Goal: Information Seeking & Learning: Understand process/instructions

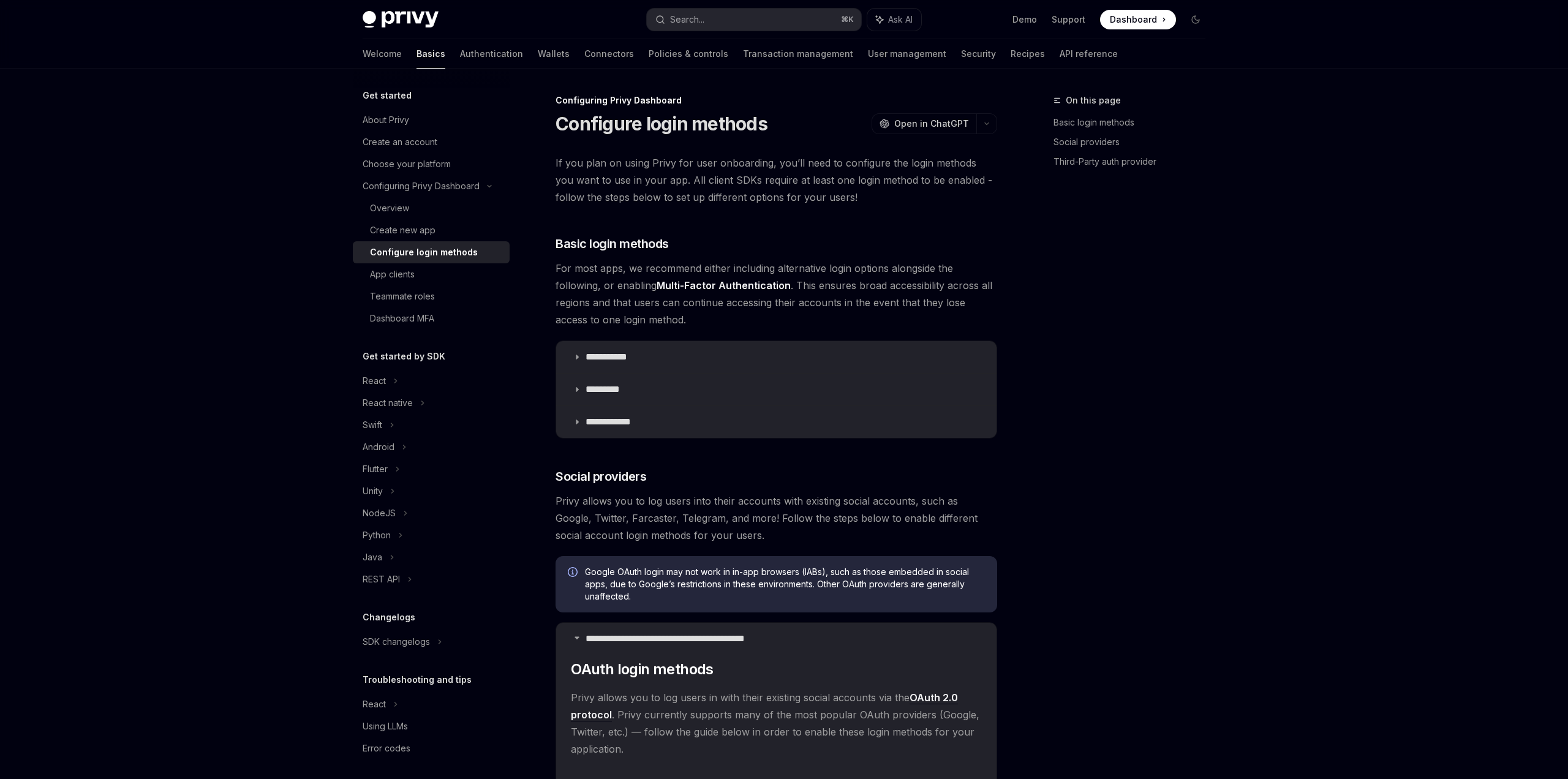
scroll to position [1500, 0]
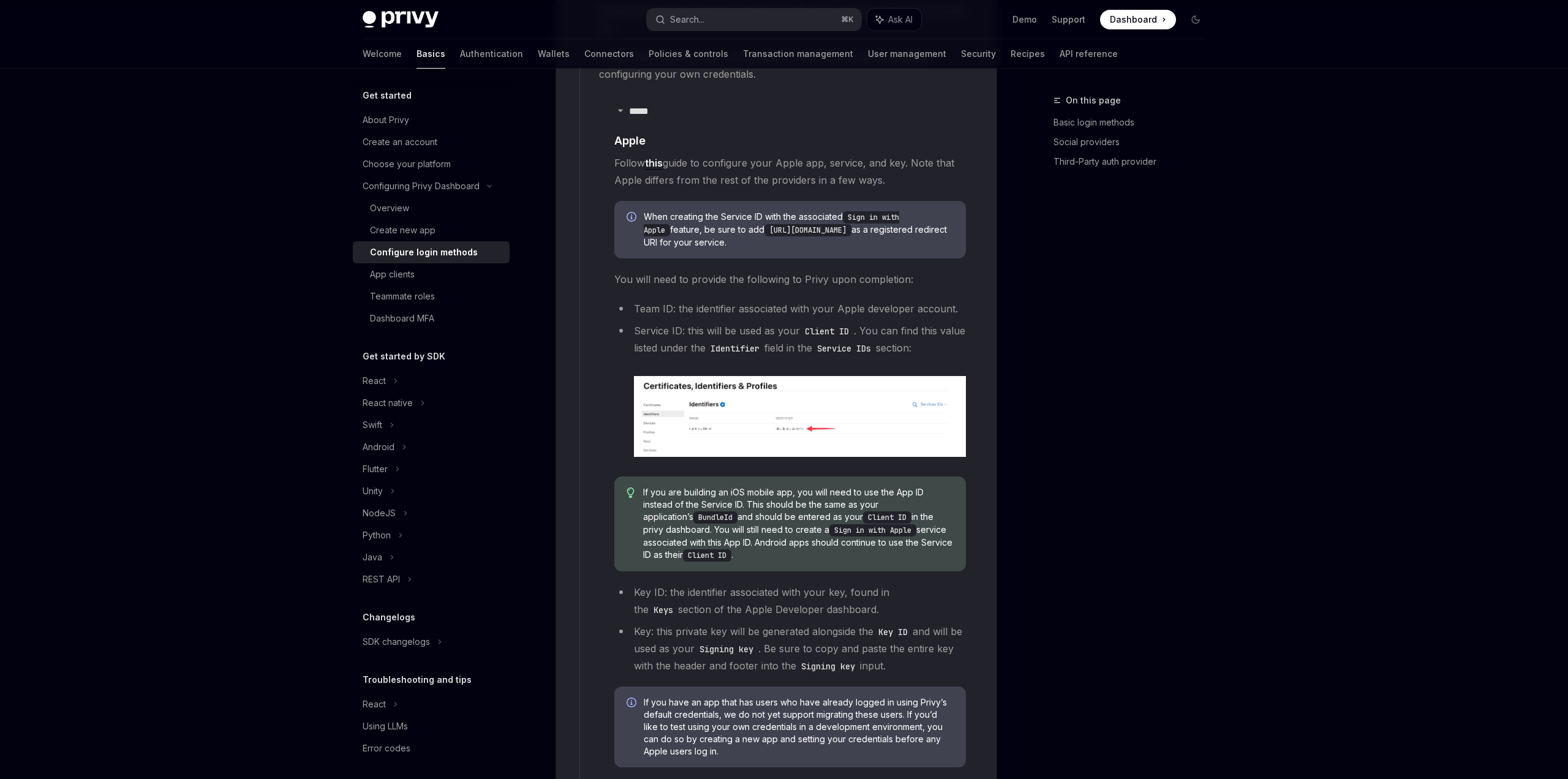
drag, startPoint x: 741, startPoint y: 211, endPoint x: 935, endPoint y: 211, distance: 194.0
click at [851, 224] on code "[URL][DOMAIN_NAME]" at bounding box center [808, 230] width 87 height 13
copy code "[URL][DOMAIN_NAME]"
click at [824, 224] on code "[URL][DOMAIN_NAME]" at bounding box center [808, 230] width 87 height 13
drag, startPoint x: 836, startPoint y: 214, endPoint x: 742, endPoint y: 218, distance: 94.1
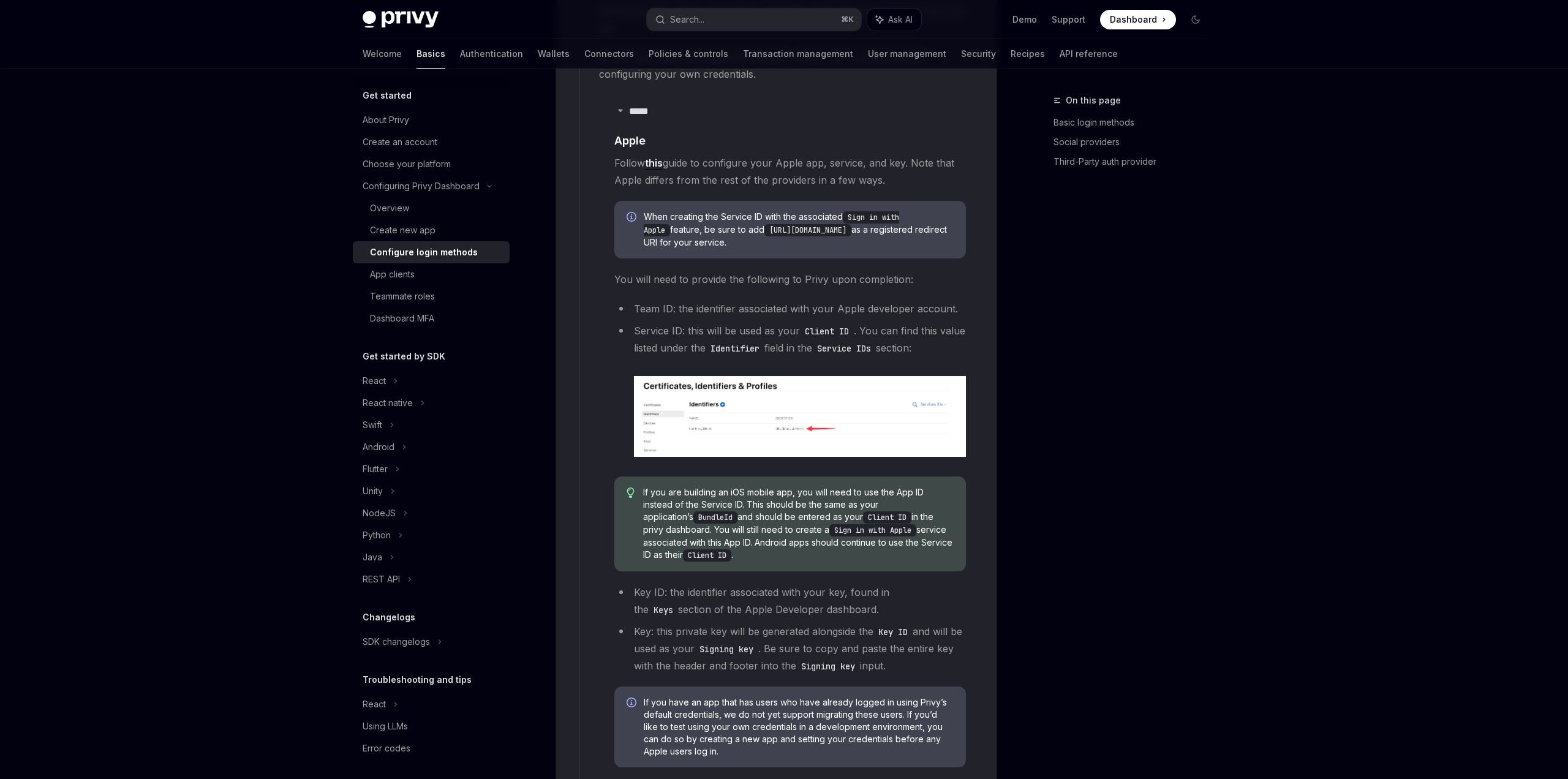
click at [765, 224] on code "[URL][DOMAIN_NAME]" at bounding box center [808, 230] width 87 height 13
copy code "[URL][DOMAIN_NAME]"
click at [765, 224] on code "[URL][DOMAIN_NAME]" at bounding box center [808, 230] width 87 height 13
drag, startPoint x: 742, startPoint y: 212, endPoint x: 935, endPoint y: 215, distance: 193.0
click at [851, 224] on code "[URL][DOMAIN_NAME]" at bounding box center [808, 230] width 87 height 13
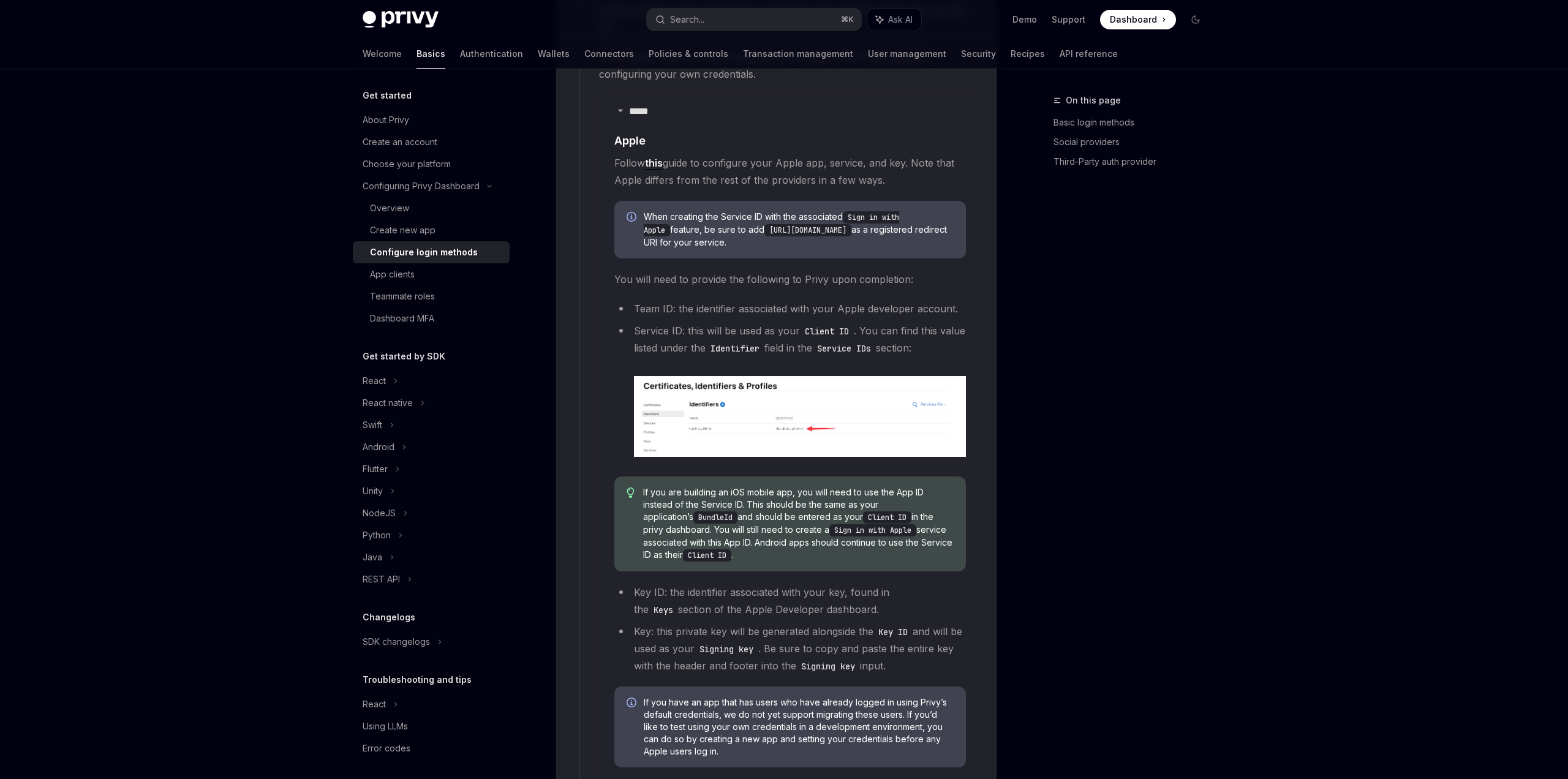
copy code "[URL][DOMAIN_NAME]"
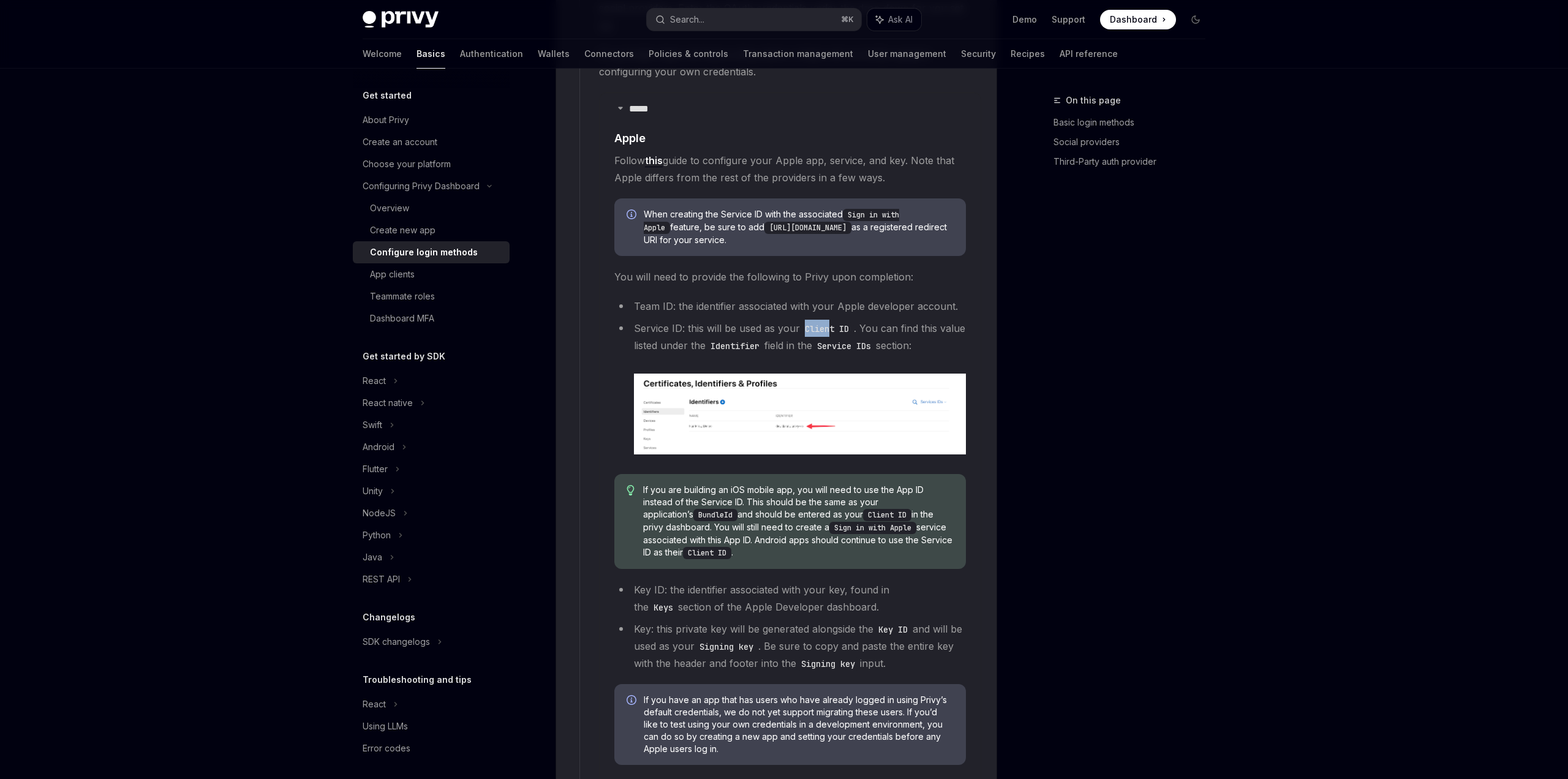
drag, startPoint x: 806, startPoint y: 312, endPoint x: 835, endPoint y: 312, distance: 29.0
click at [834, 322] on code "Client ID" at bounding box center [827, 329] width 54 height 13
click at [832, 404] on img at bounding box center [800, 413] width 332 height 81
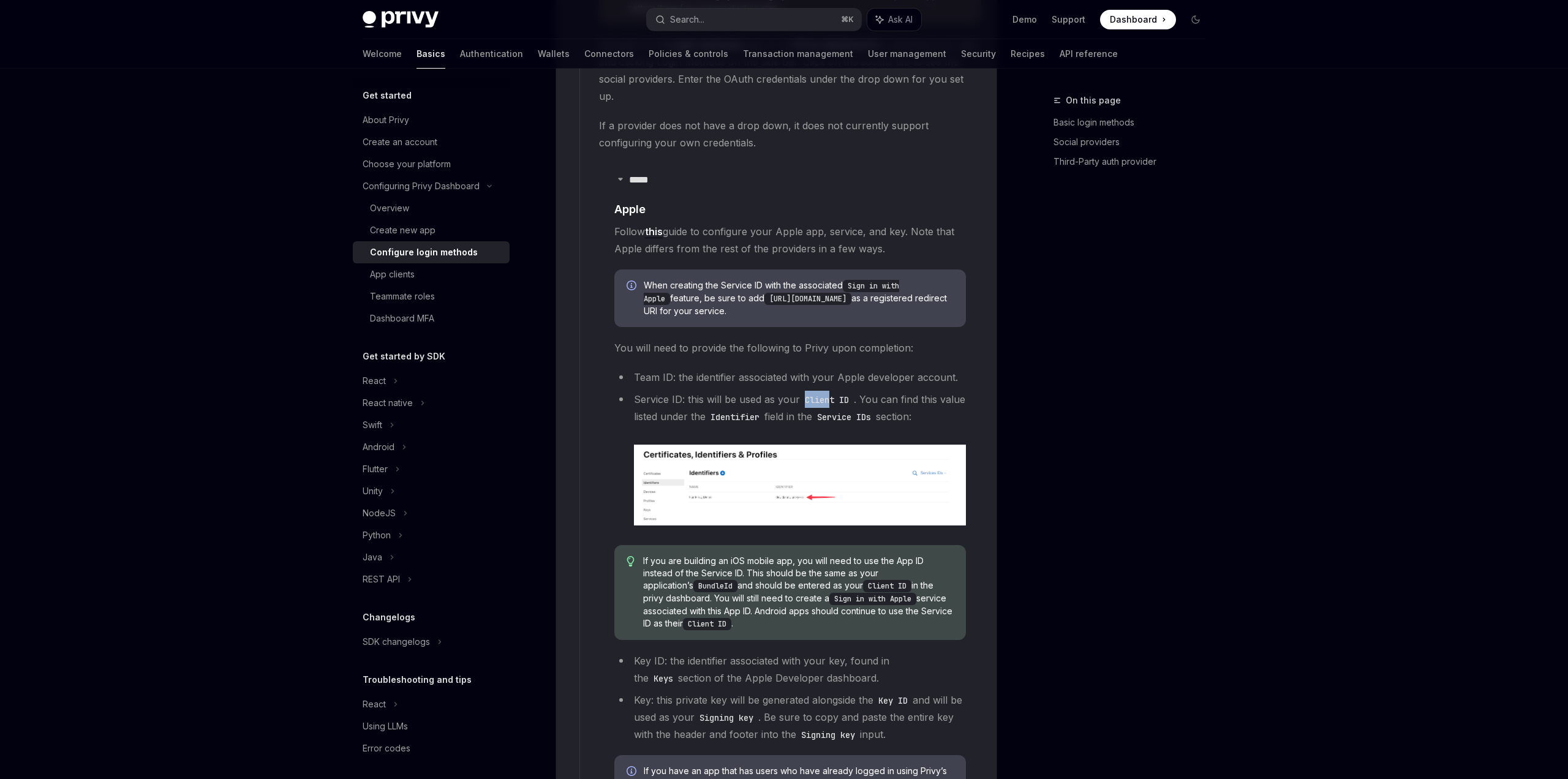
scroll to position [1417, 0]
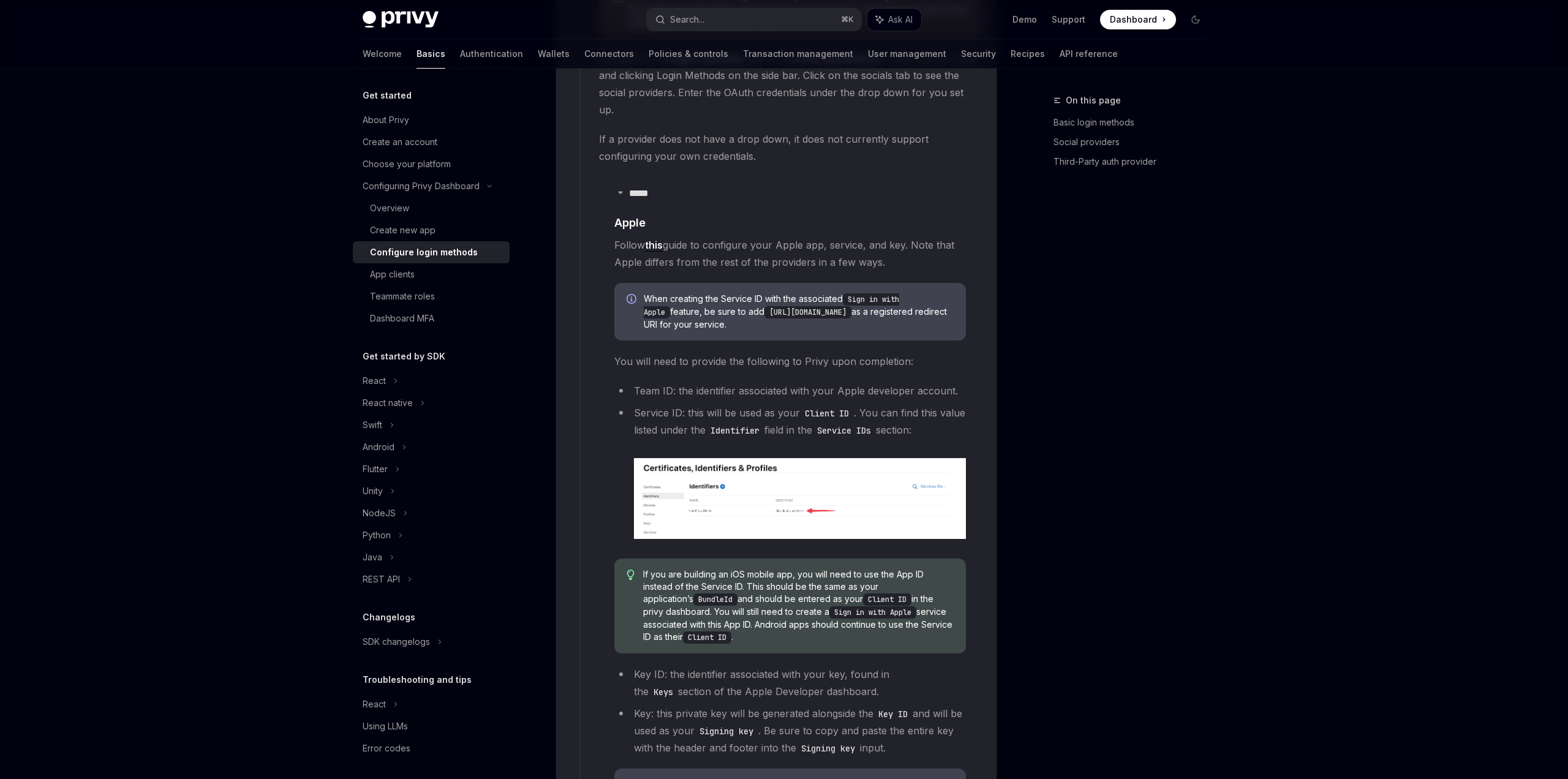
click at [681, 404] on li "Service ID: this will be used as your Client ID . You can find this value liste…" at bounding box center [790, 471] width 351 height 134
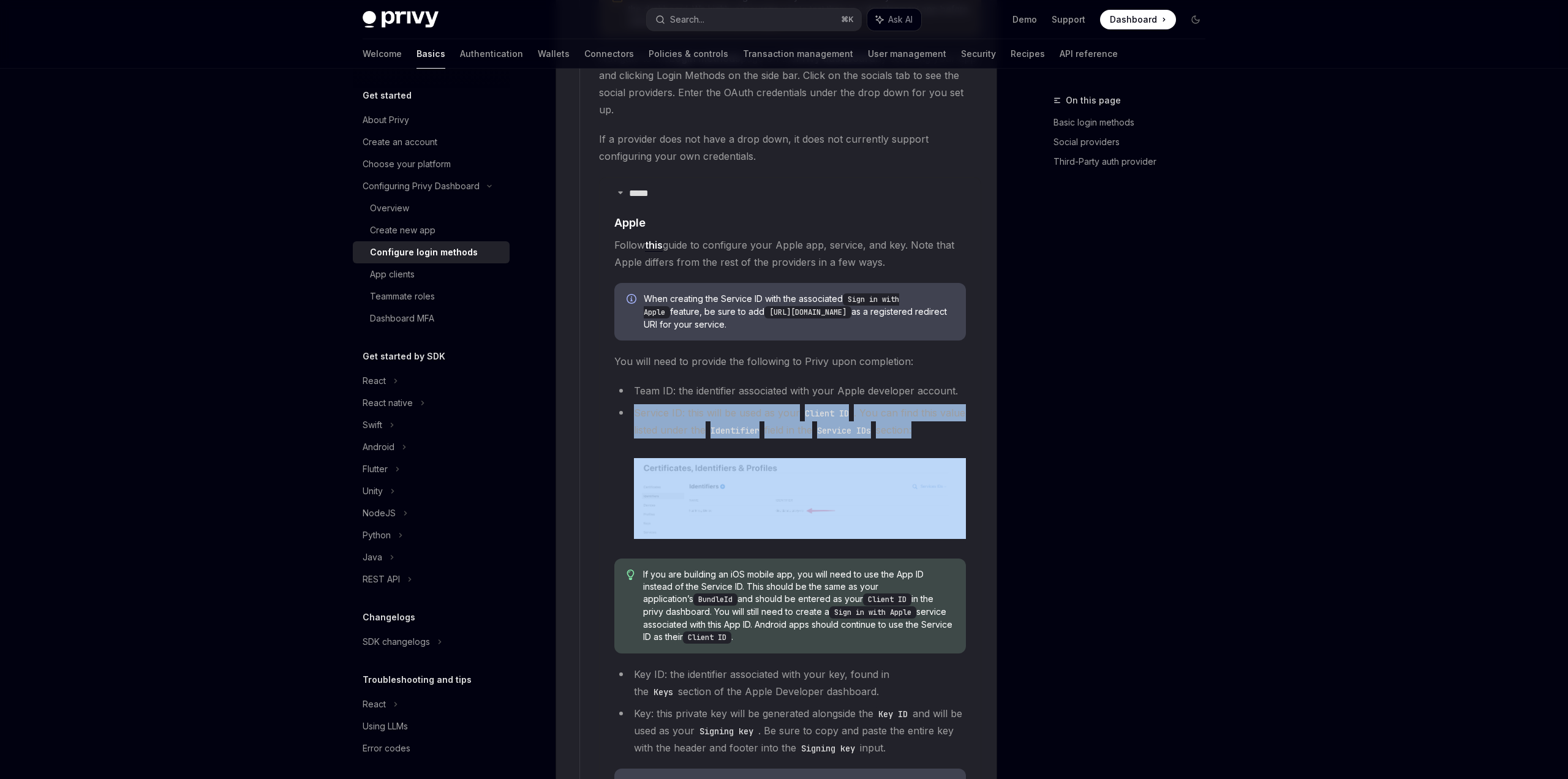
click at [681, 404] on li "Service ID: this will be used as your Client ID . You can find this value liste…" at bounding box center [790, 471] width 351 height 134
click at [802, 473] on img at bounding box center [800, 498] width 332 height 81
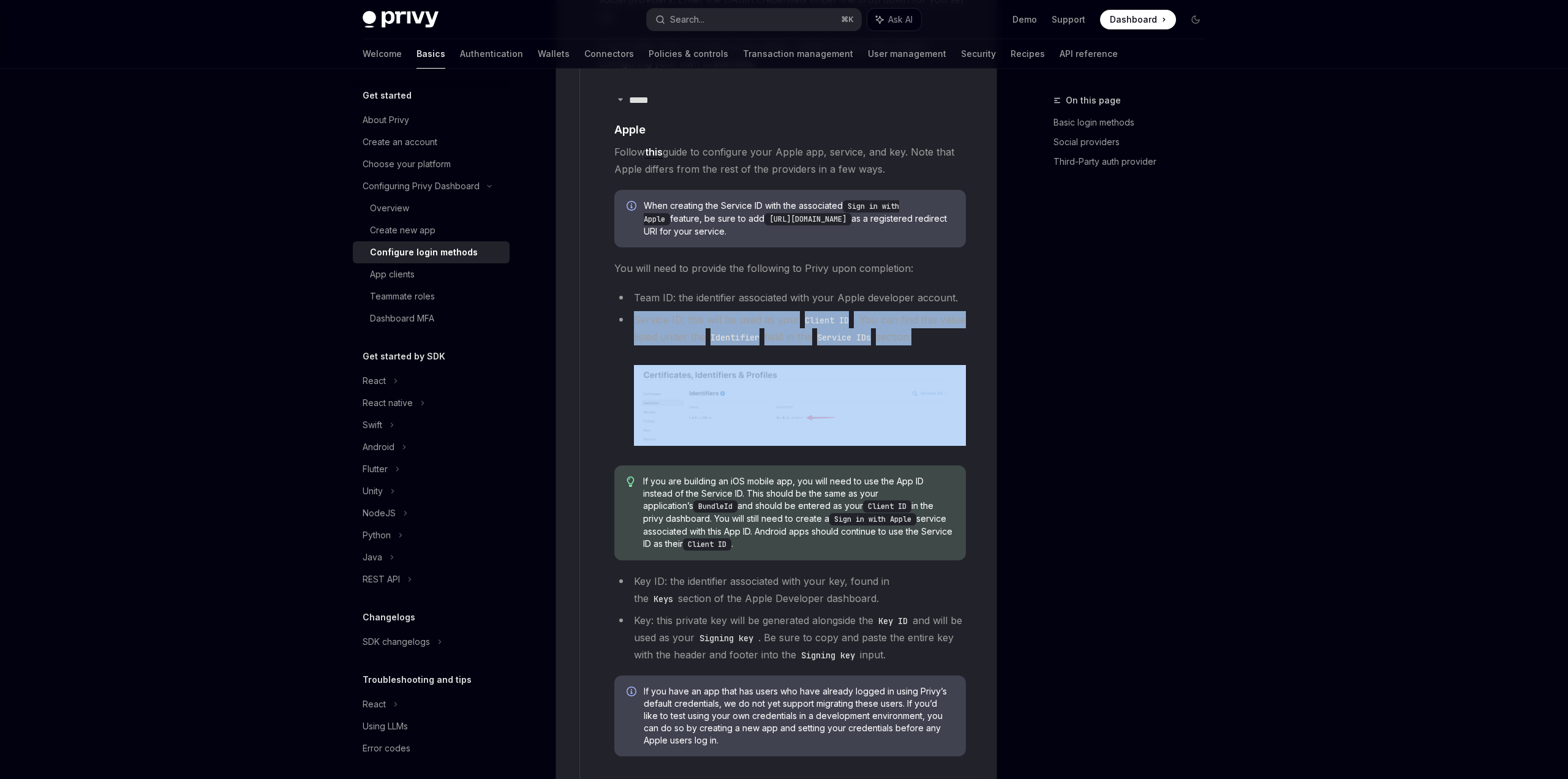
scroll to position [1512, 0]
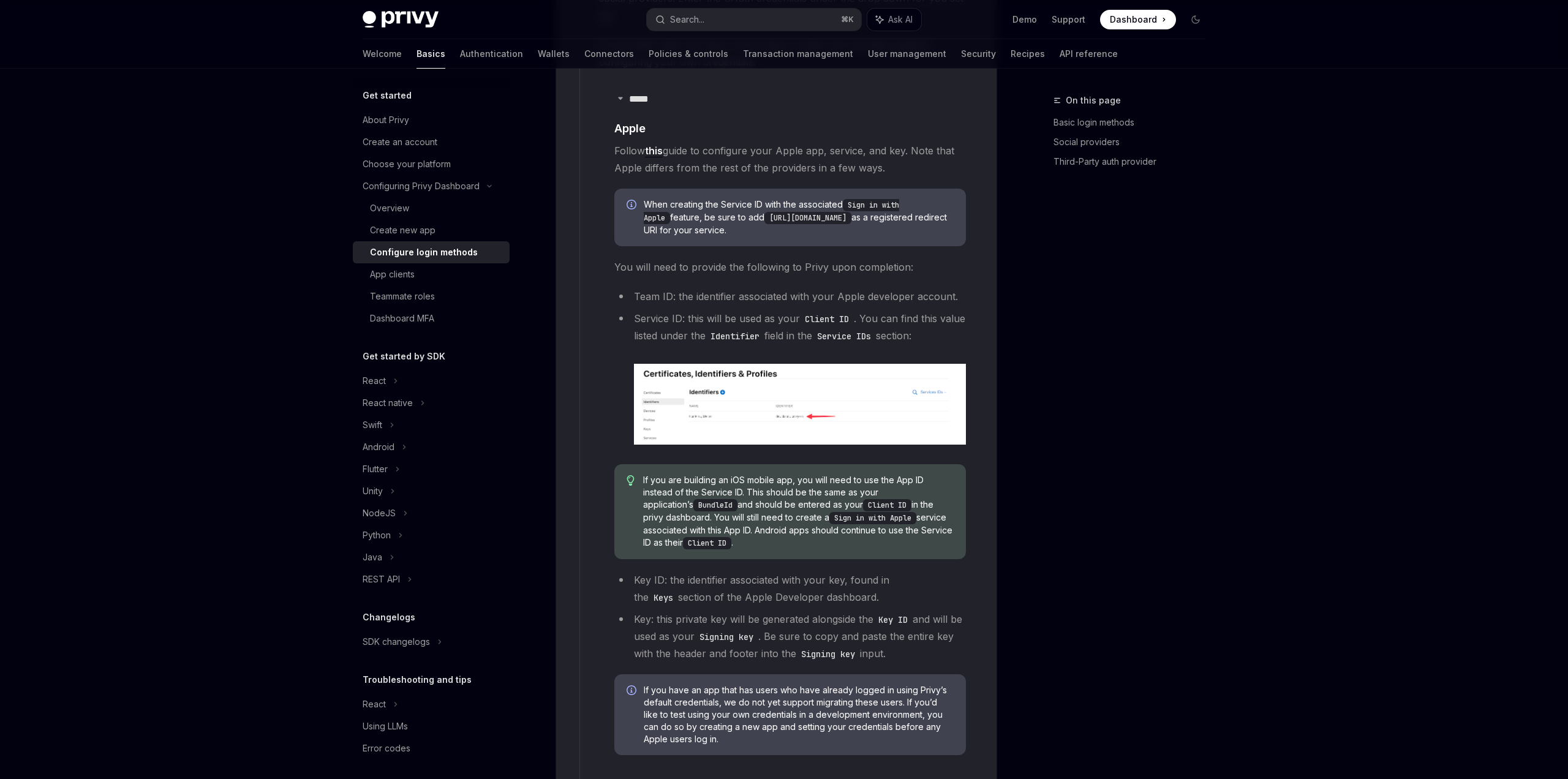
click at [744, 478] on span "If you are building an iOS mobile app, you will need to use the App ID instead …" at bounding box center [798, 512] width 310 height 75
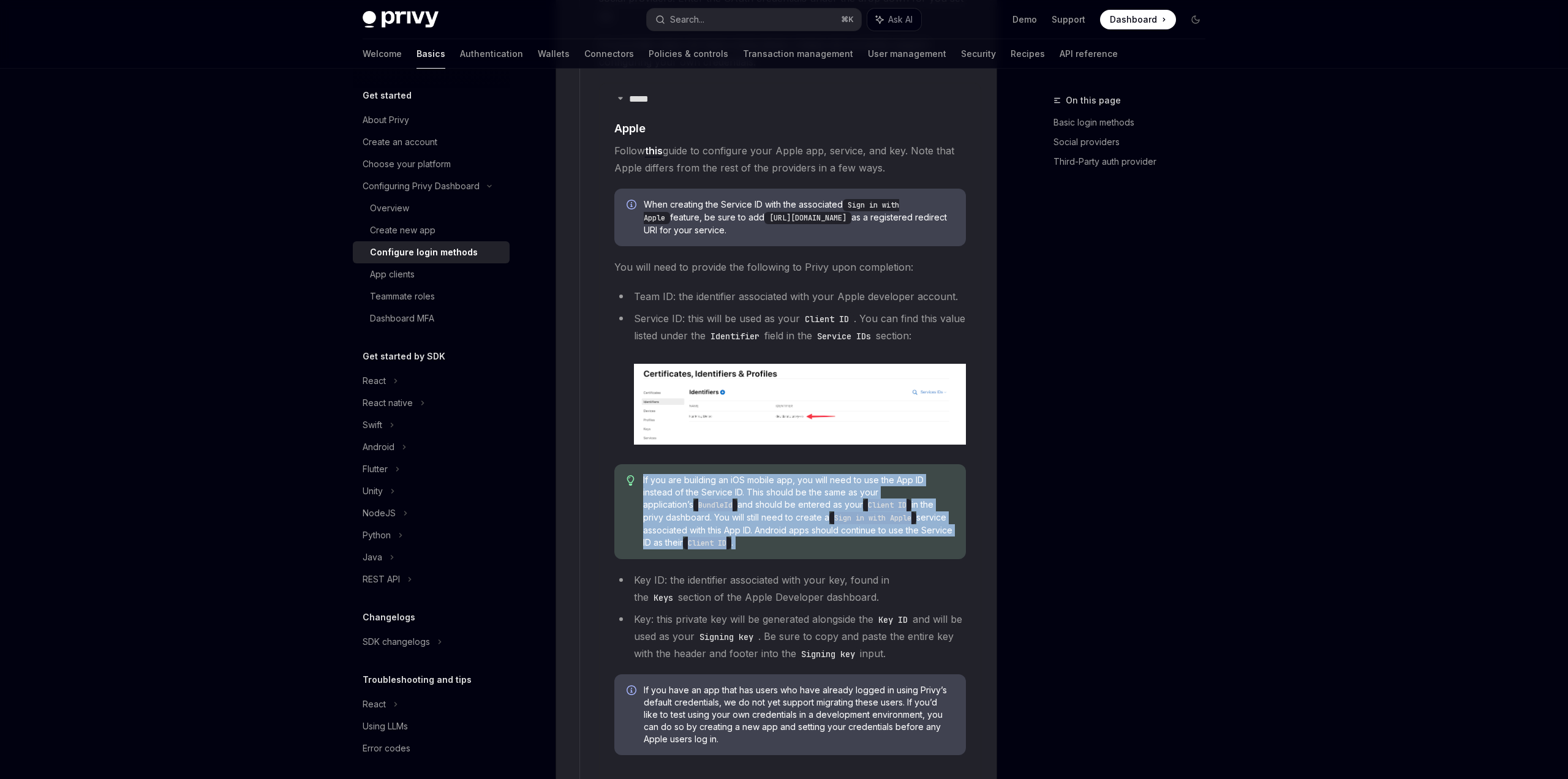
click at [744, 478] on span "If you are building an iOS mobile app, you will need to use the App ID instead …" at bounding box center [798, 512] width 310 height 75
click at [712, 476] on span "If you are building an iOS mobile app, you will need to use the App ID instead …" at bounding box center [798, 512] width 310 height 75
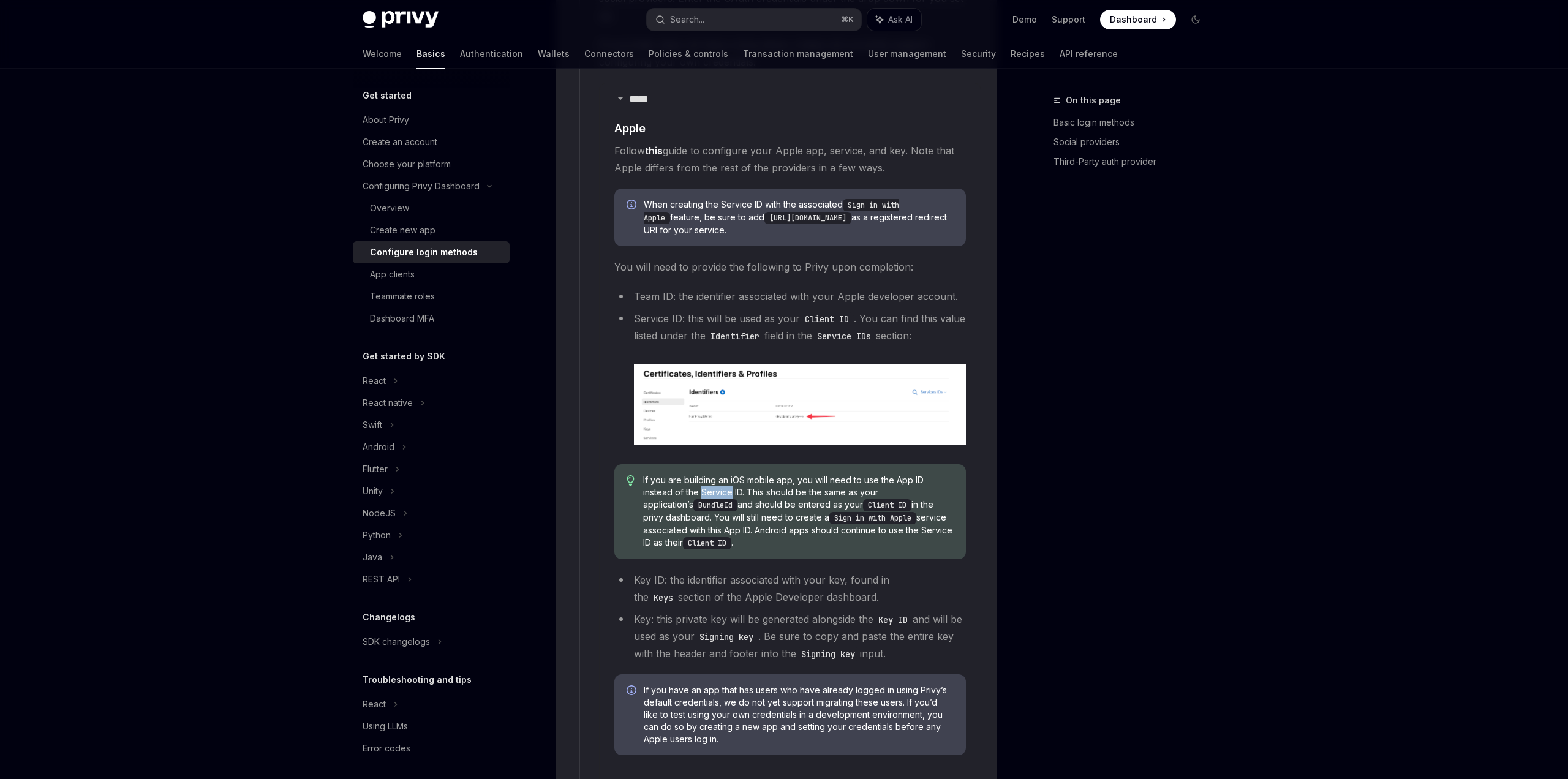
click at [712, 476] on span "If you are building an iOS mobile app, you will need to use the App ID instead …" at bounding box center [798, 512] width 310 height 75
click at [765, 329] on code "Identifier" at bounding box center [735, 336] width 59 height 13
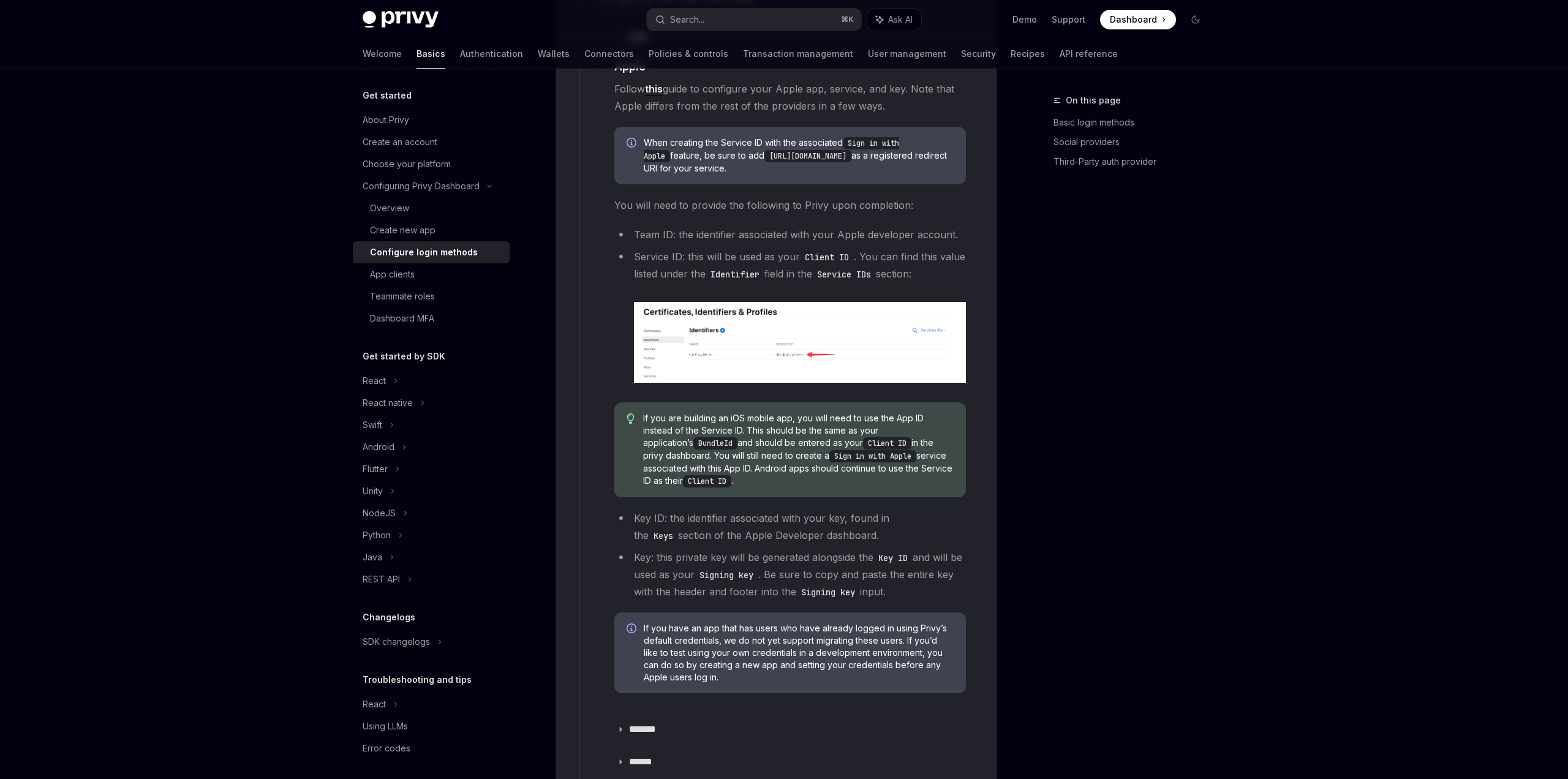
scroll to position [1681, 0]
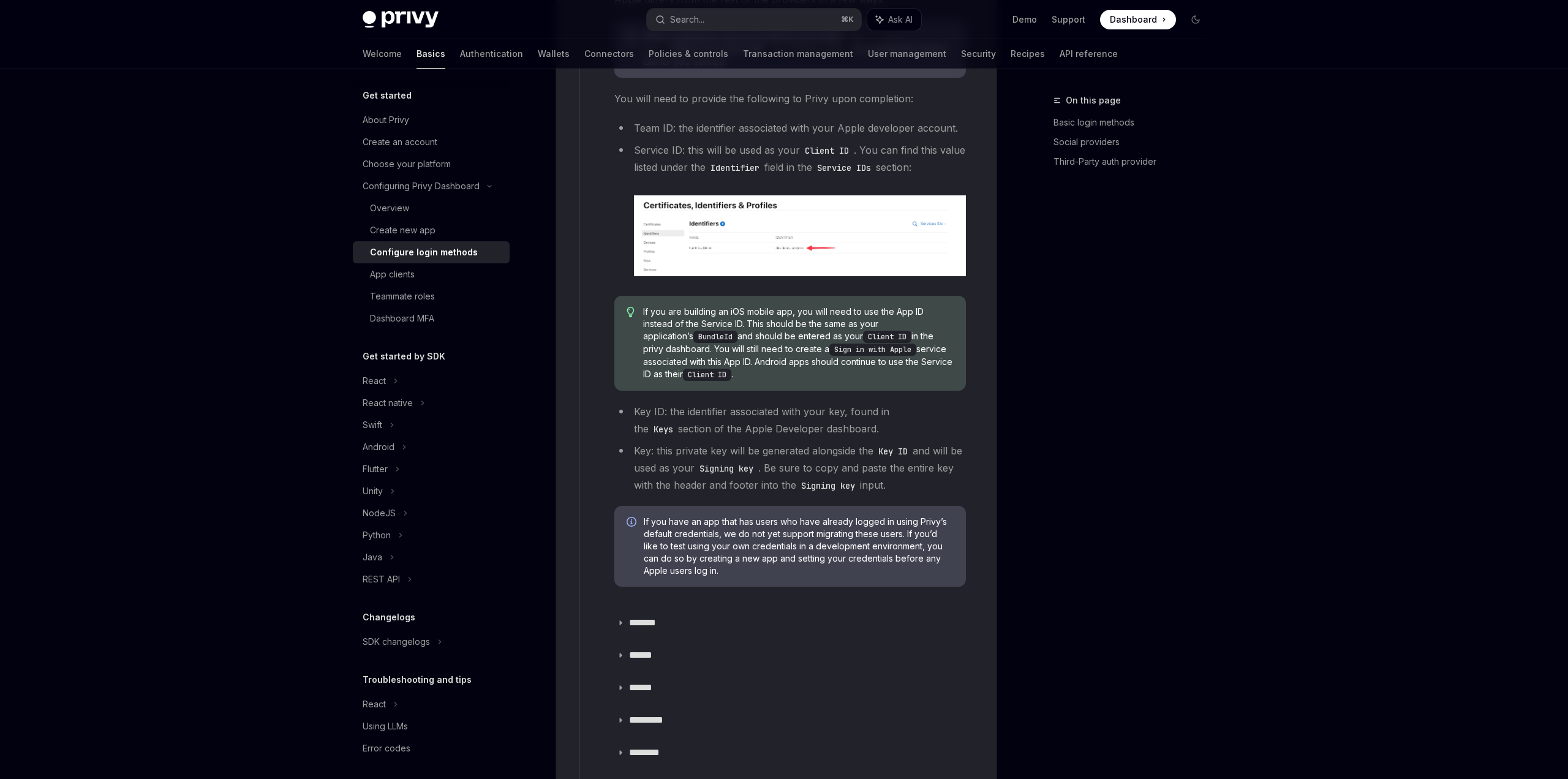
click at [692, 443] on li "Key: this private key will be generated alongside the Key ID and will be used a…" at bounding box center [790, 468] width 351 height 51
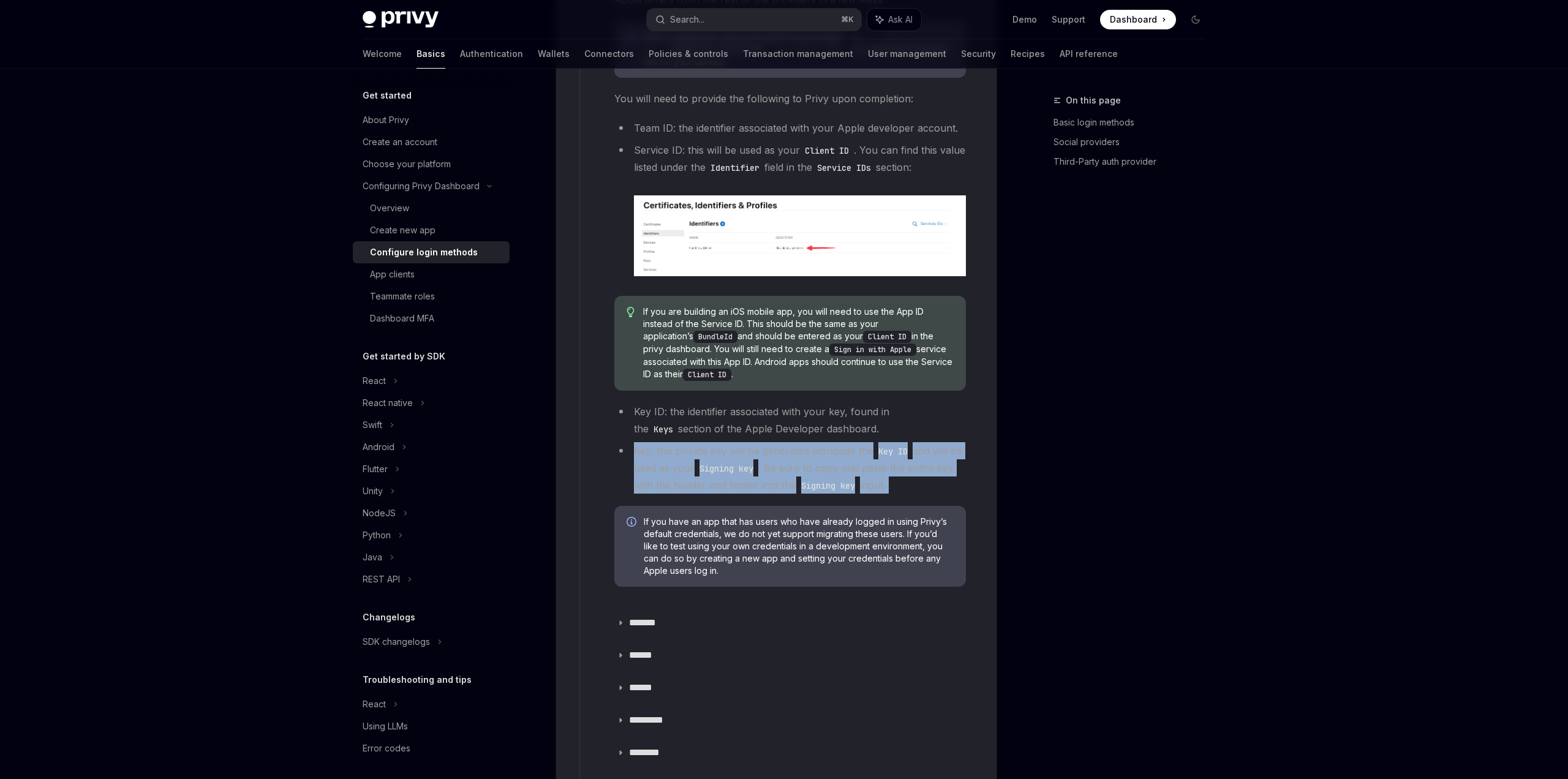
click at [692, 443] on li "Key: this private key will be generated alongside the Key ID and will be used a…" at bounding box center [790, 468] width 351 height 51
click at [898, 445] on code "Key ID" at bounding box center [893, 451] width 39 height 13
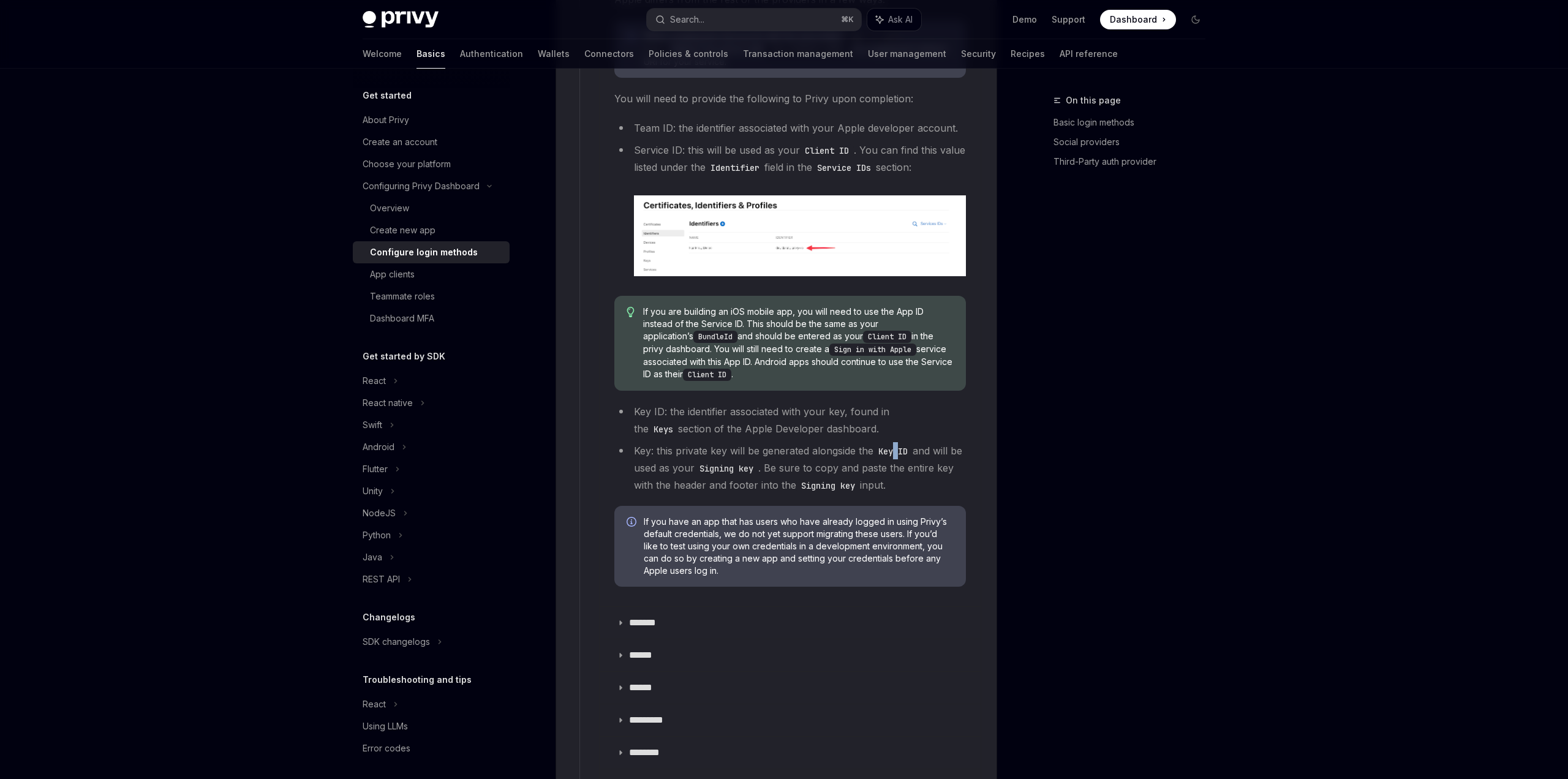
click at [898, 445] on code "Key ID" at bounding box center [893, 451] width 39 height 13
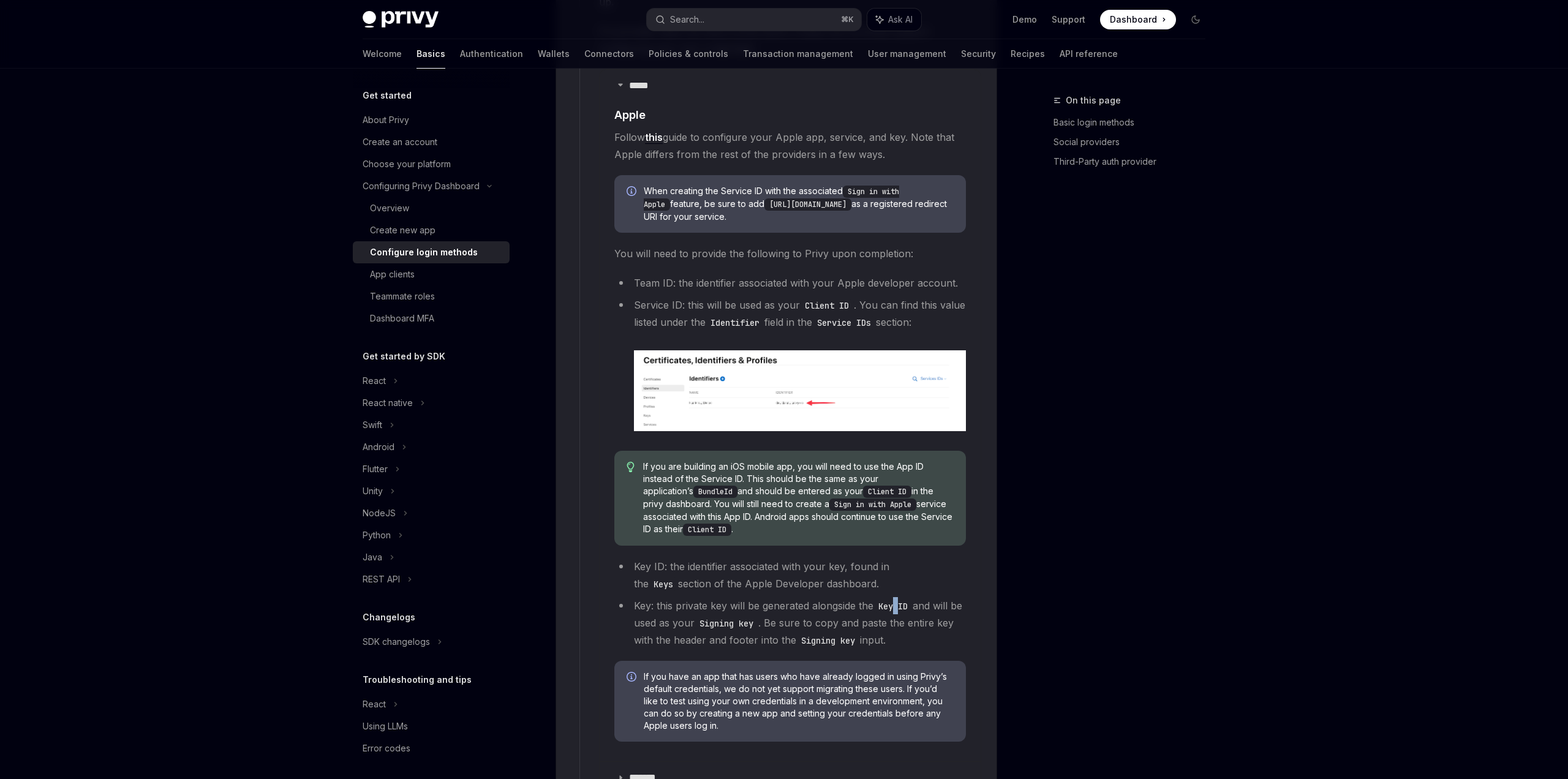
scroll to position [1392, 0]
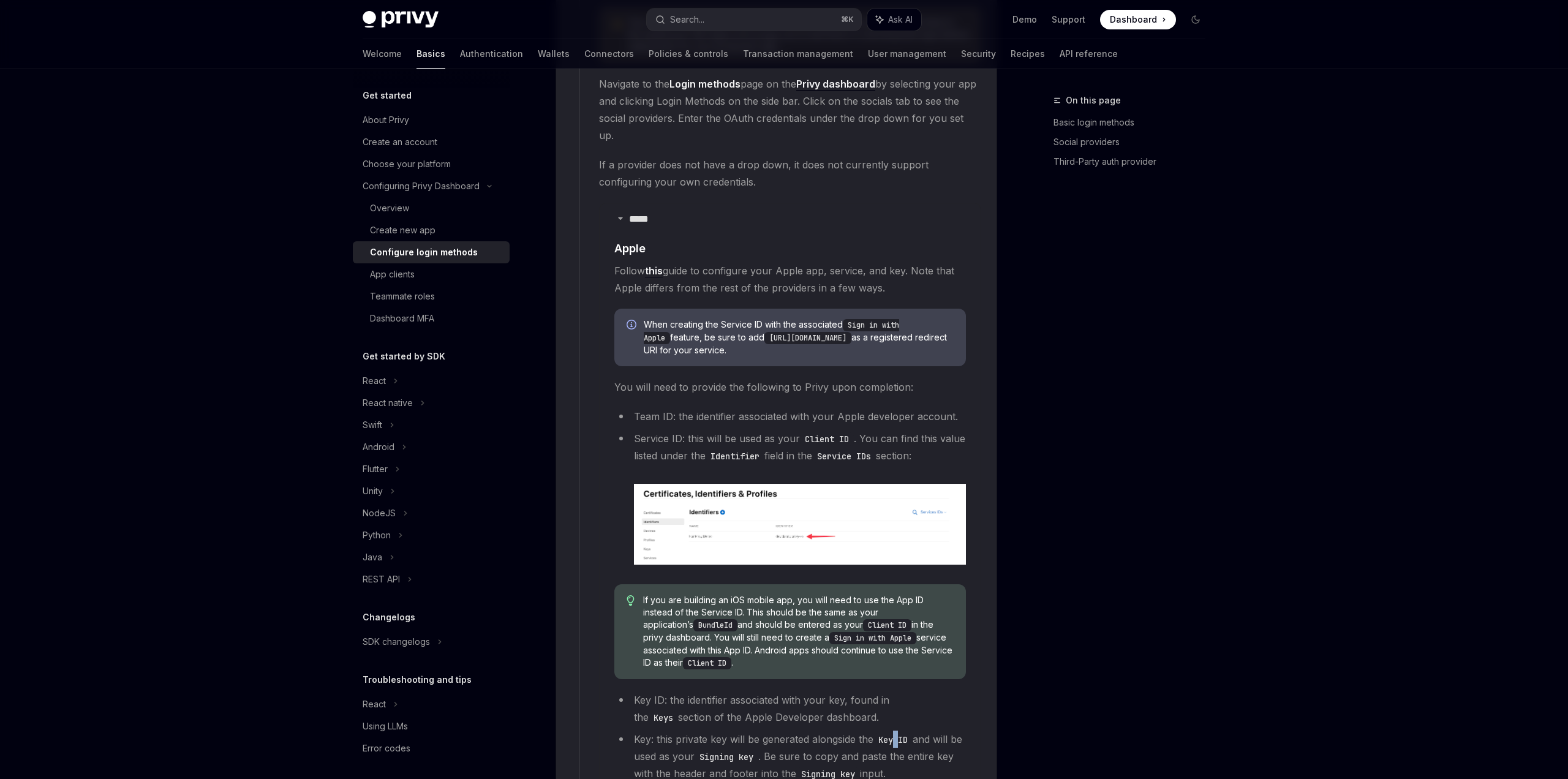
drag, startPoint x: 832, startPoint y: 318, endPoint x: 802, endPoint y: 320, distance: 30.1
click at [802, 332] on code "[URL][DOMAIN_NAME]" at bounding box center [808, 338] width 87 height 13
copy code "privy.i"
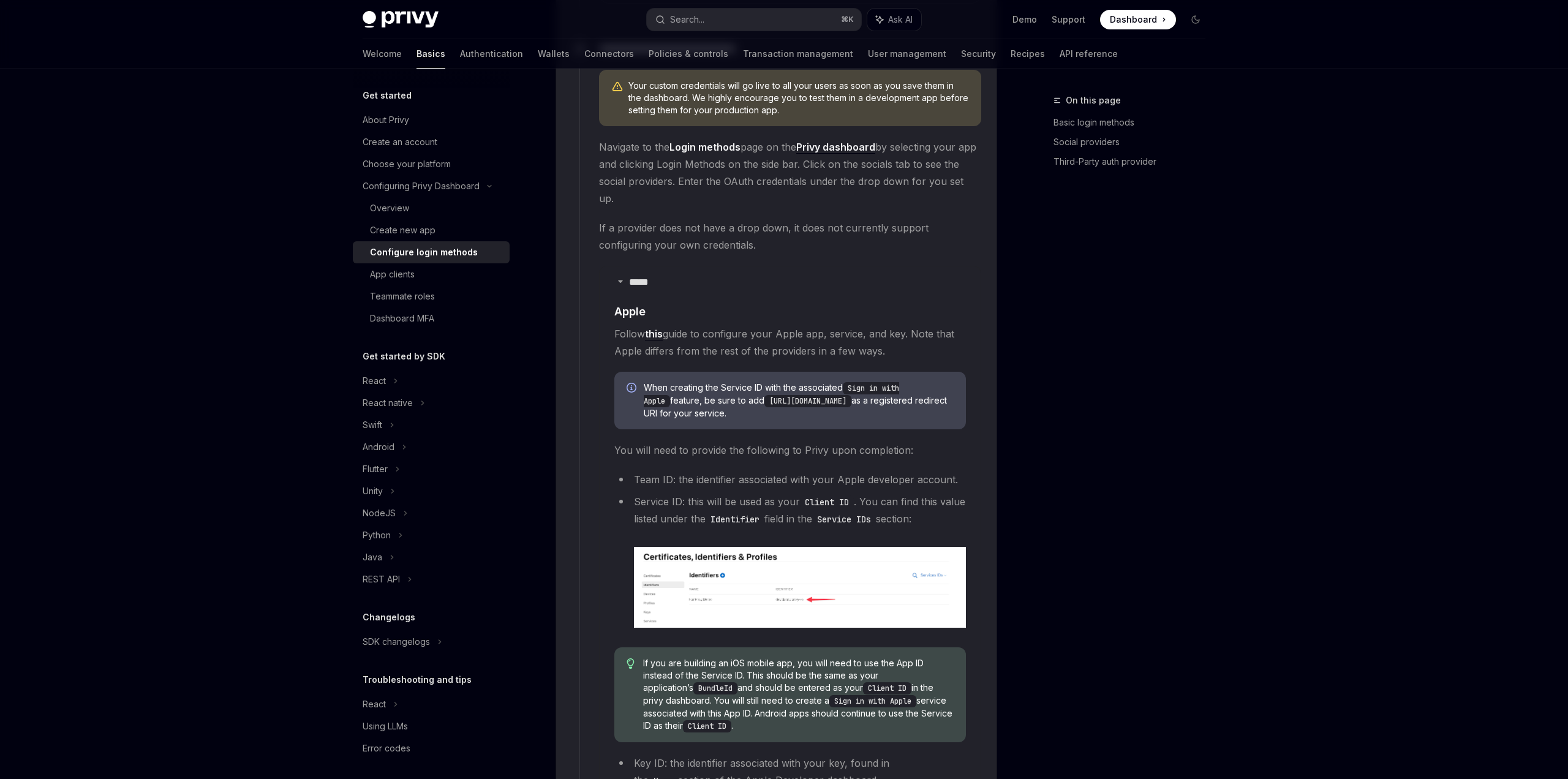
scroll to position [1321, 0]
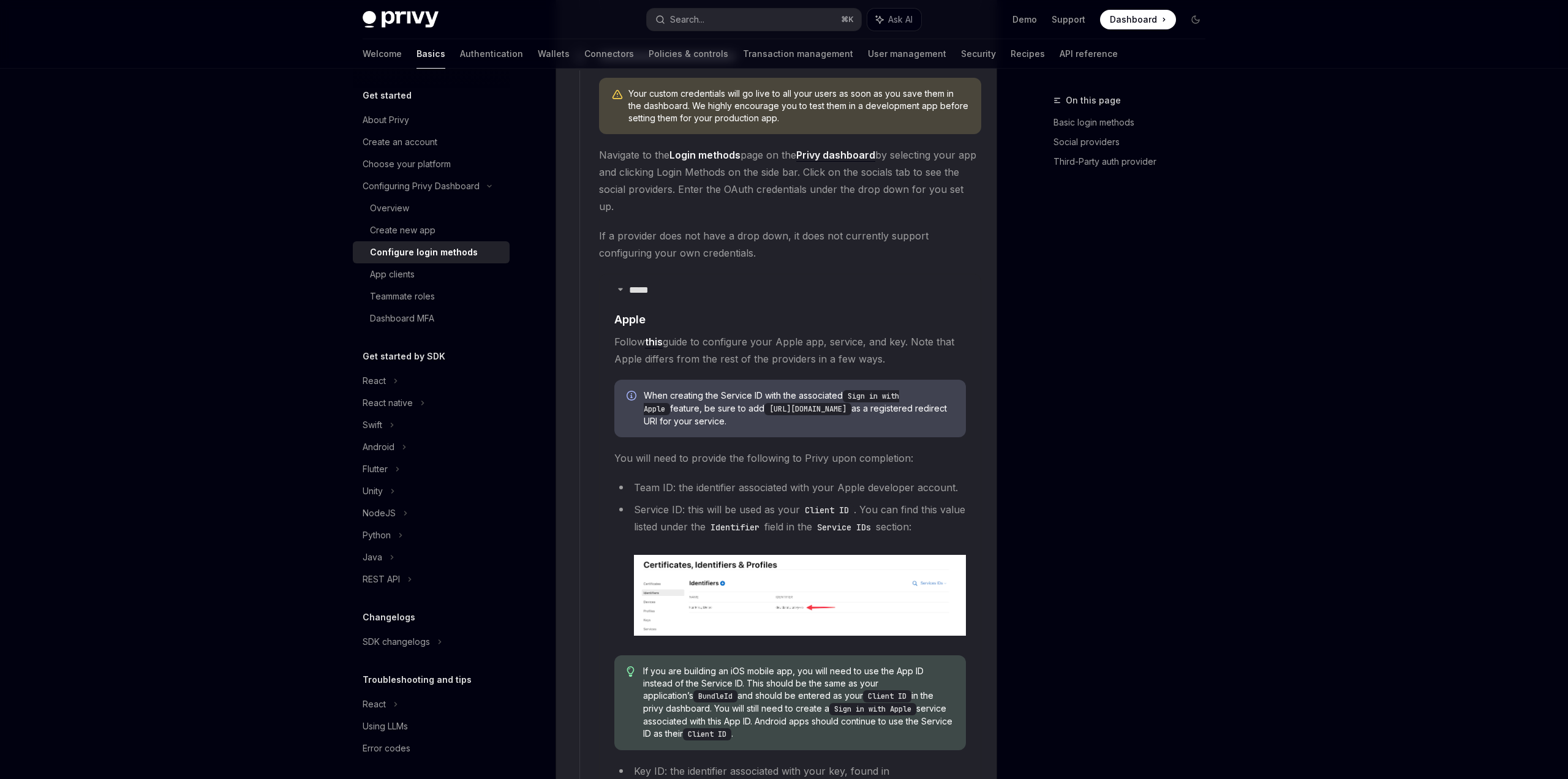
click at [655, 336] on link "this" at bounding box center [654, 342] width 18 height 13
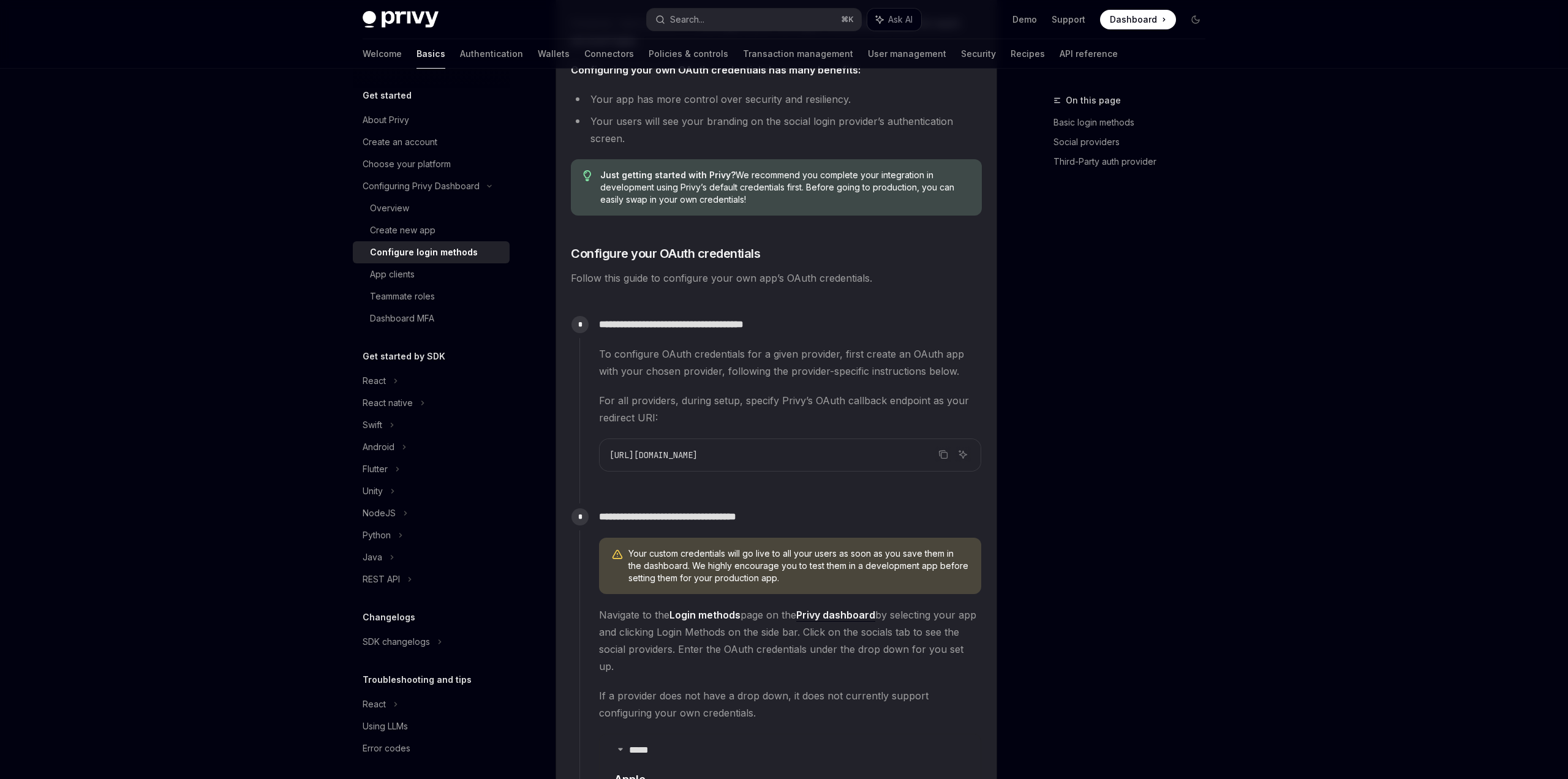
scroll to position [891, 0]
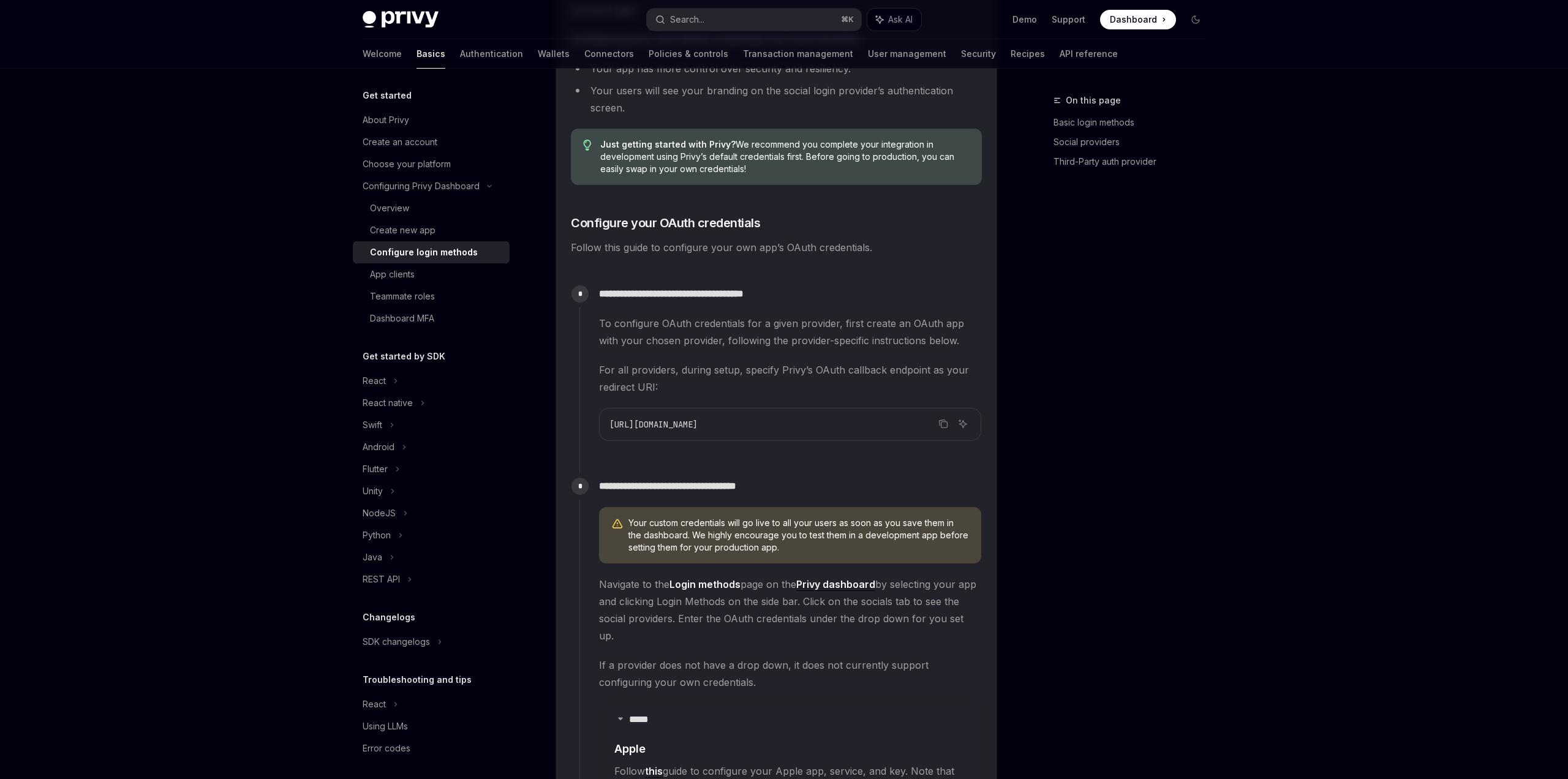
click at [819, 367] on span "For all providers, during setup, specify Privy’s OAuth callback endpoint as you…" at bounding box center [790, 379] width 382 height 35
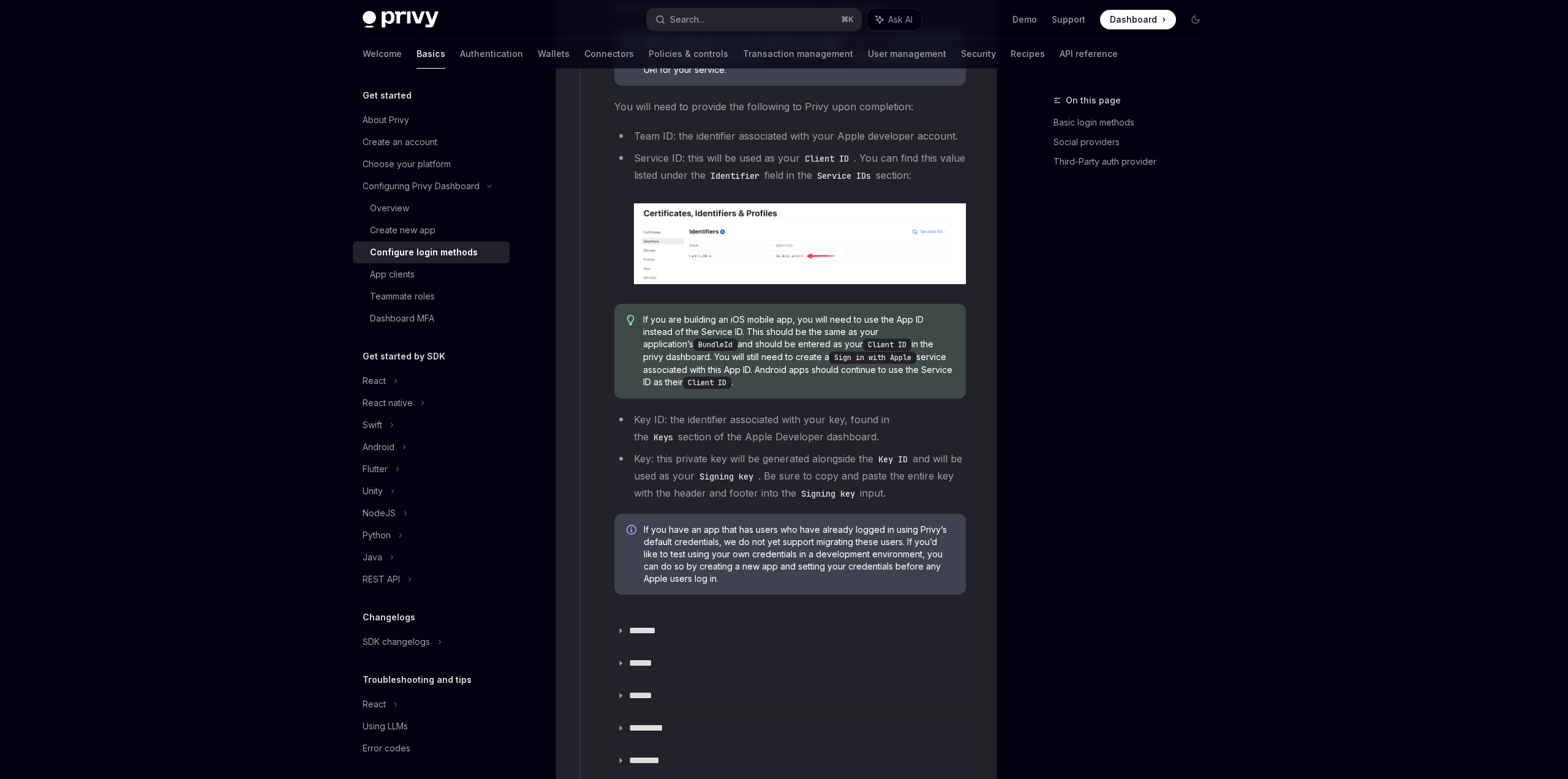
scroll to position [1556, 0]
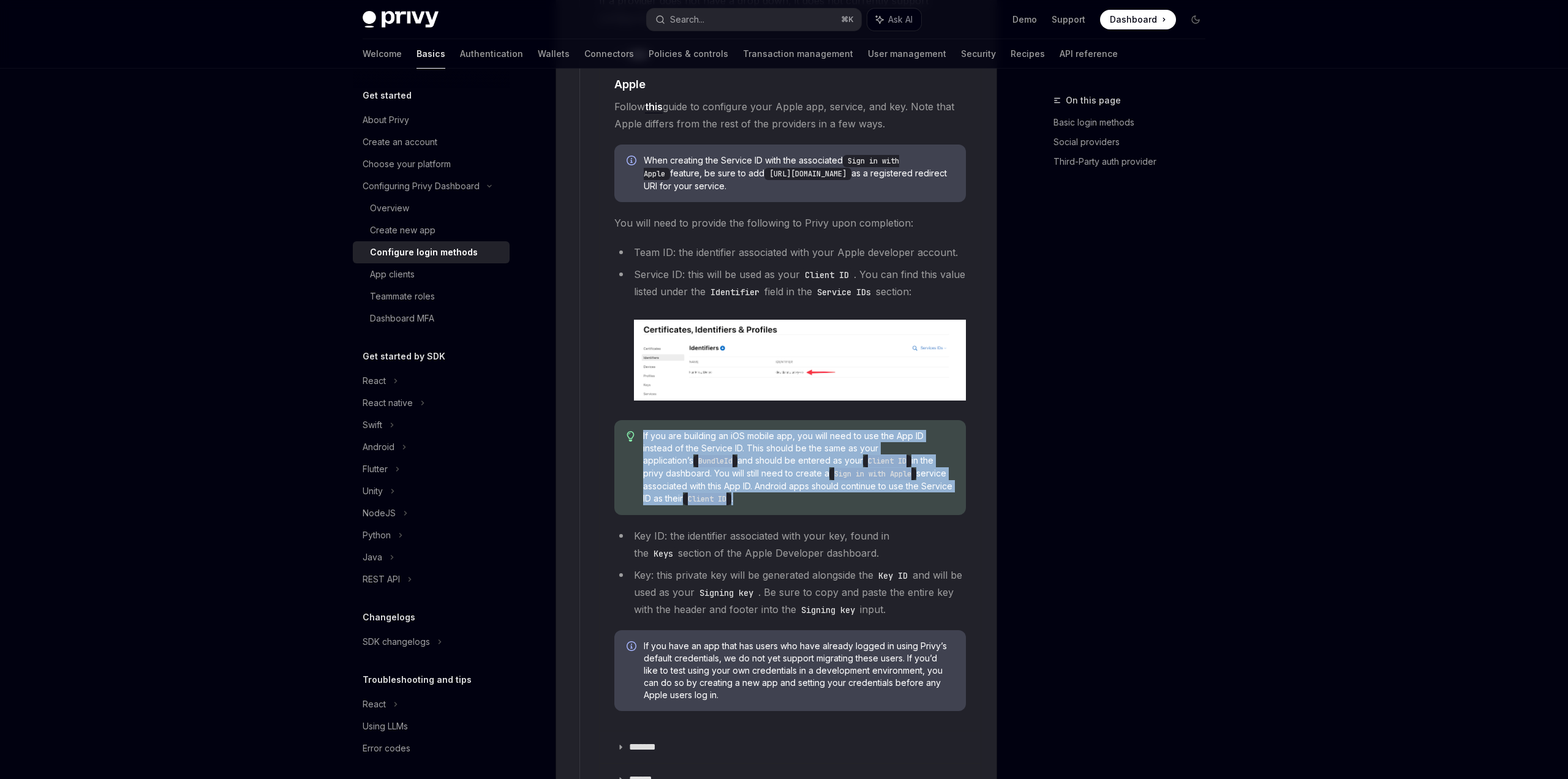
drag, startPoint x: 783, startPoint y: 482, endPoint x: 634, endPoint y: 411, distance: 165.1
click at [634, 421] on div "If you are building an iOS mobile app, you will need to use the App ID instead …" at bounding box center [790, 468] width 351 height 95
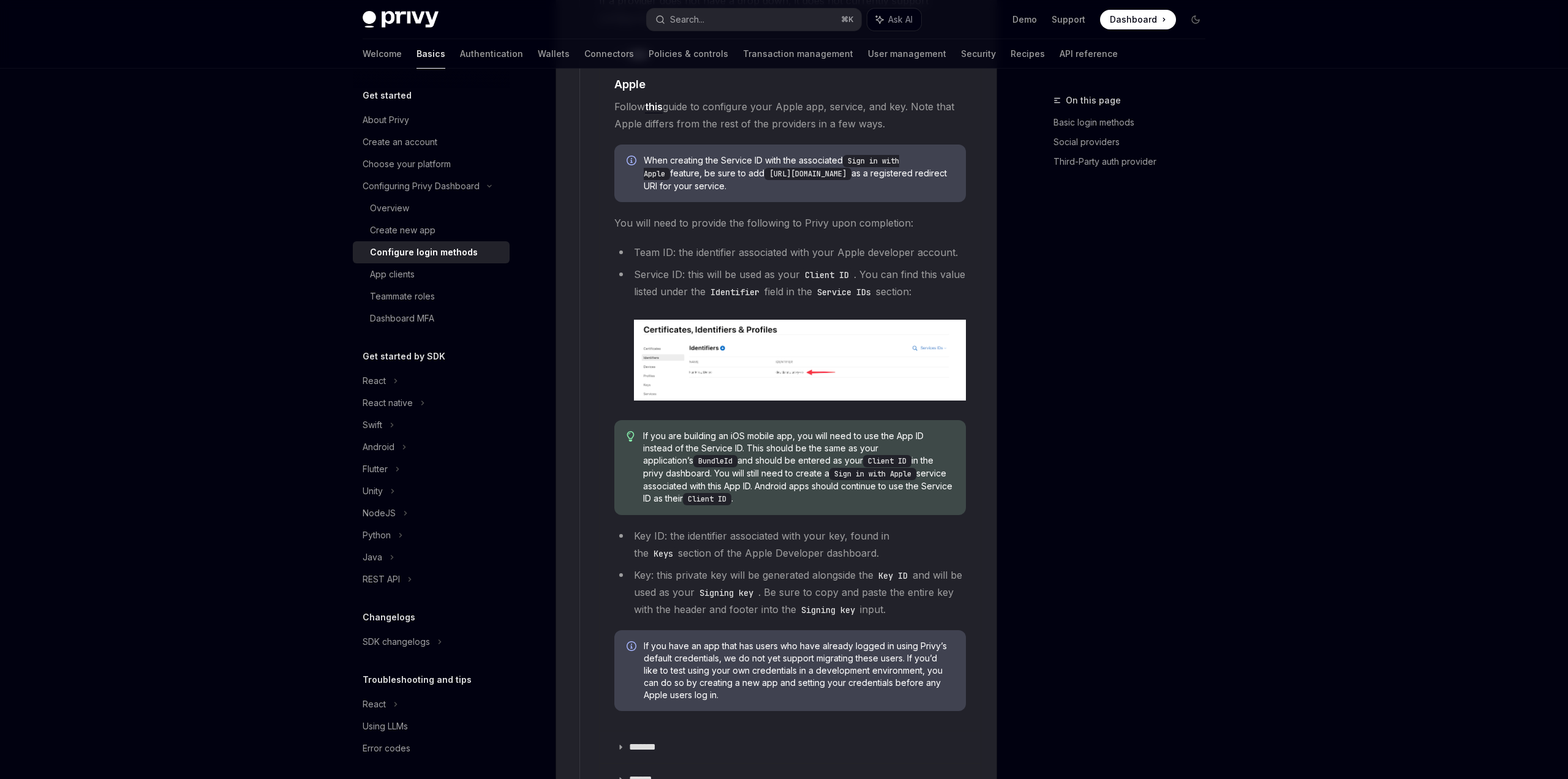
click at [718, 421] on div "If you are building an iOS mobile app, you will need to use the App ID instead …" at bounding box center [790, 468] width 351 height 95
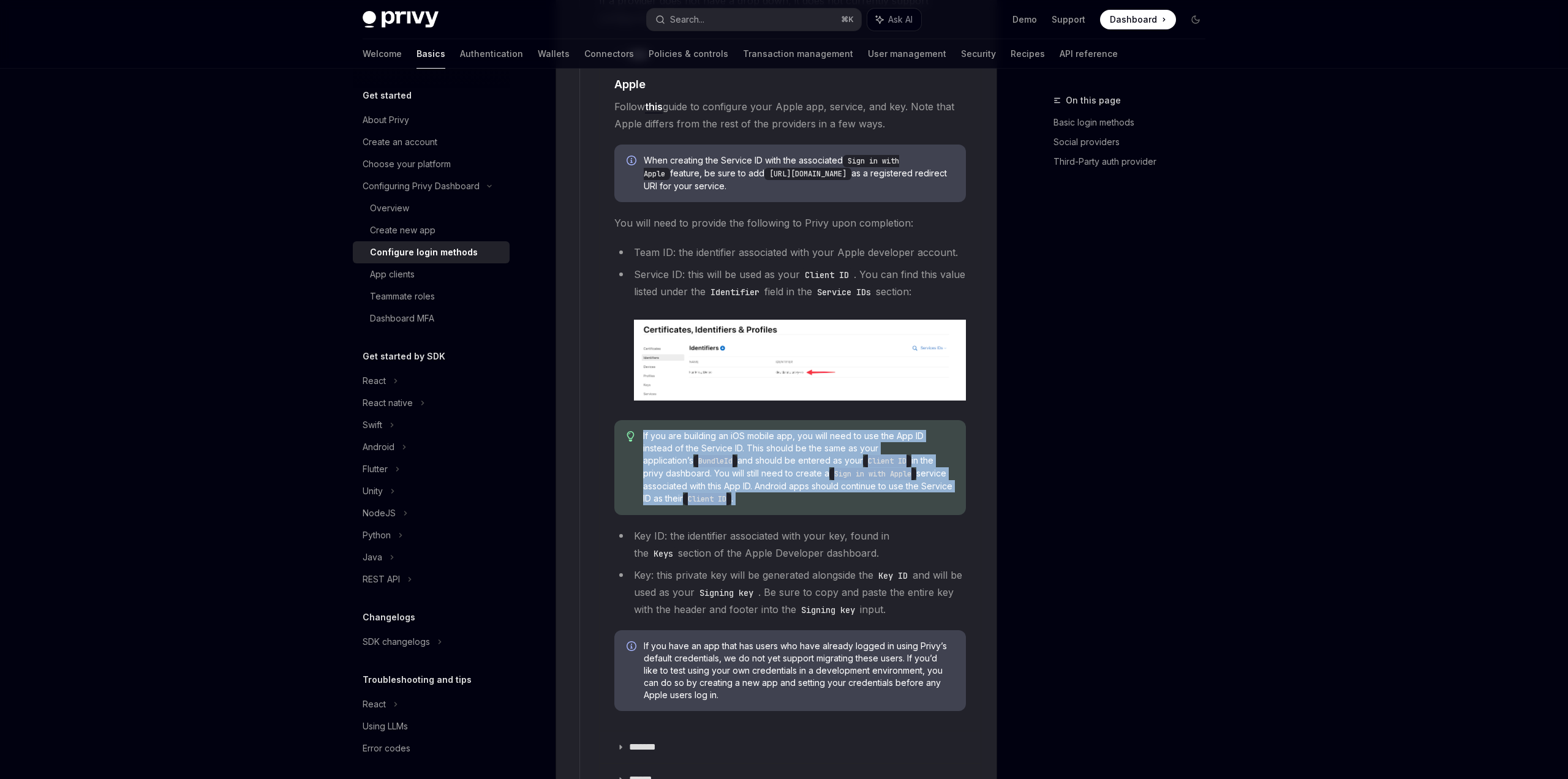
click at [718, 421] on div "If you are building an iOS mobile app, you will need to use the App ID instead …" at bounding box center [790, 468] width 351 height 95
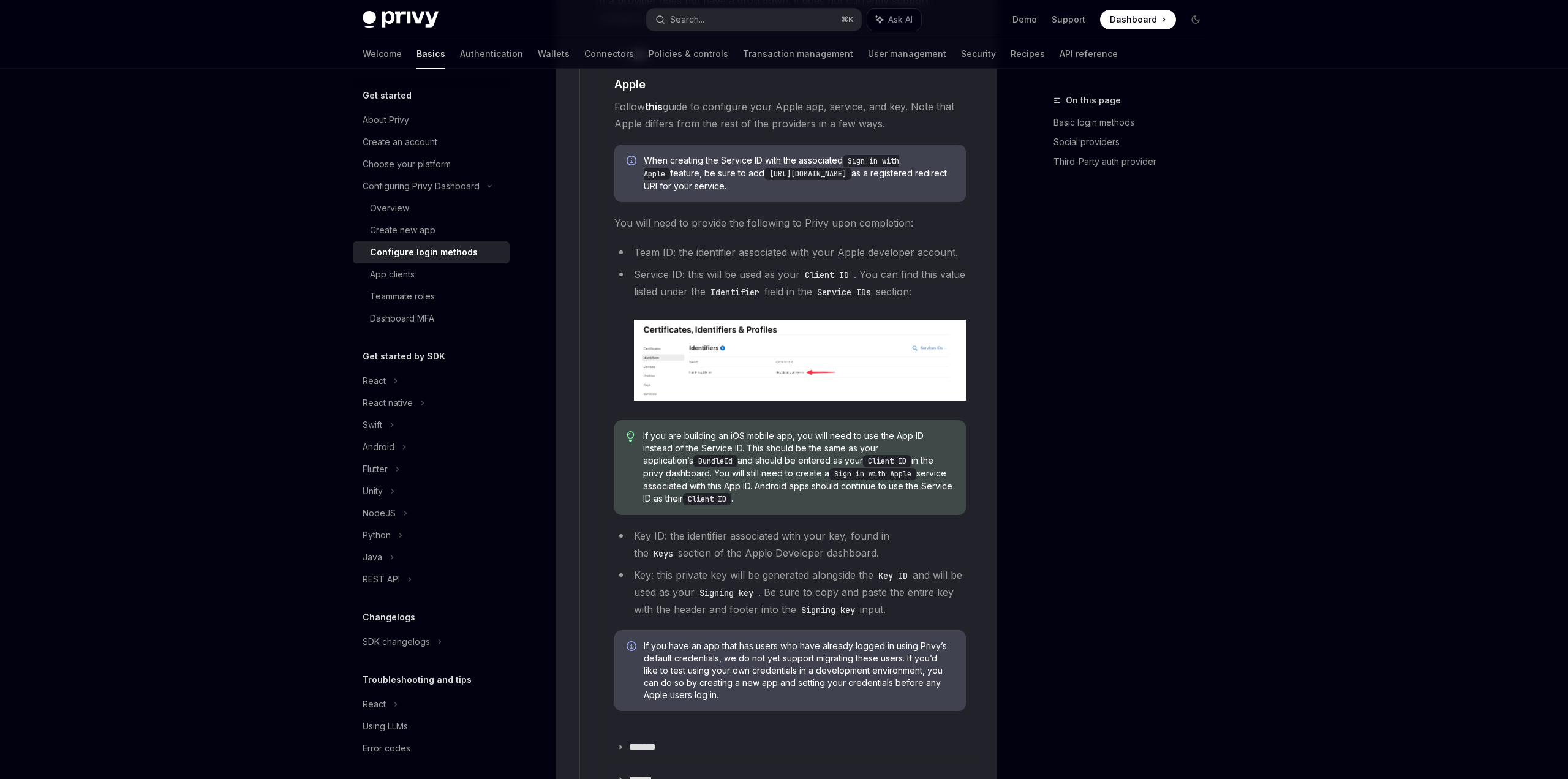
click at [720, 430] on span "If you are building an iOS mobile app, you will need to use the App ID instead …" at bounding box center [798, 468] width 310 height 75
click at [863, 455] on code "Client ID" at bounding box center [887, 461] width 49 height 13
click at [712, 466] on span "If you are building an iOS mobile app, you will need to use the App ID instead …" at bounding box center [798, 468] width 310 height 75
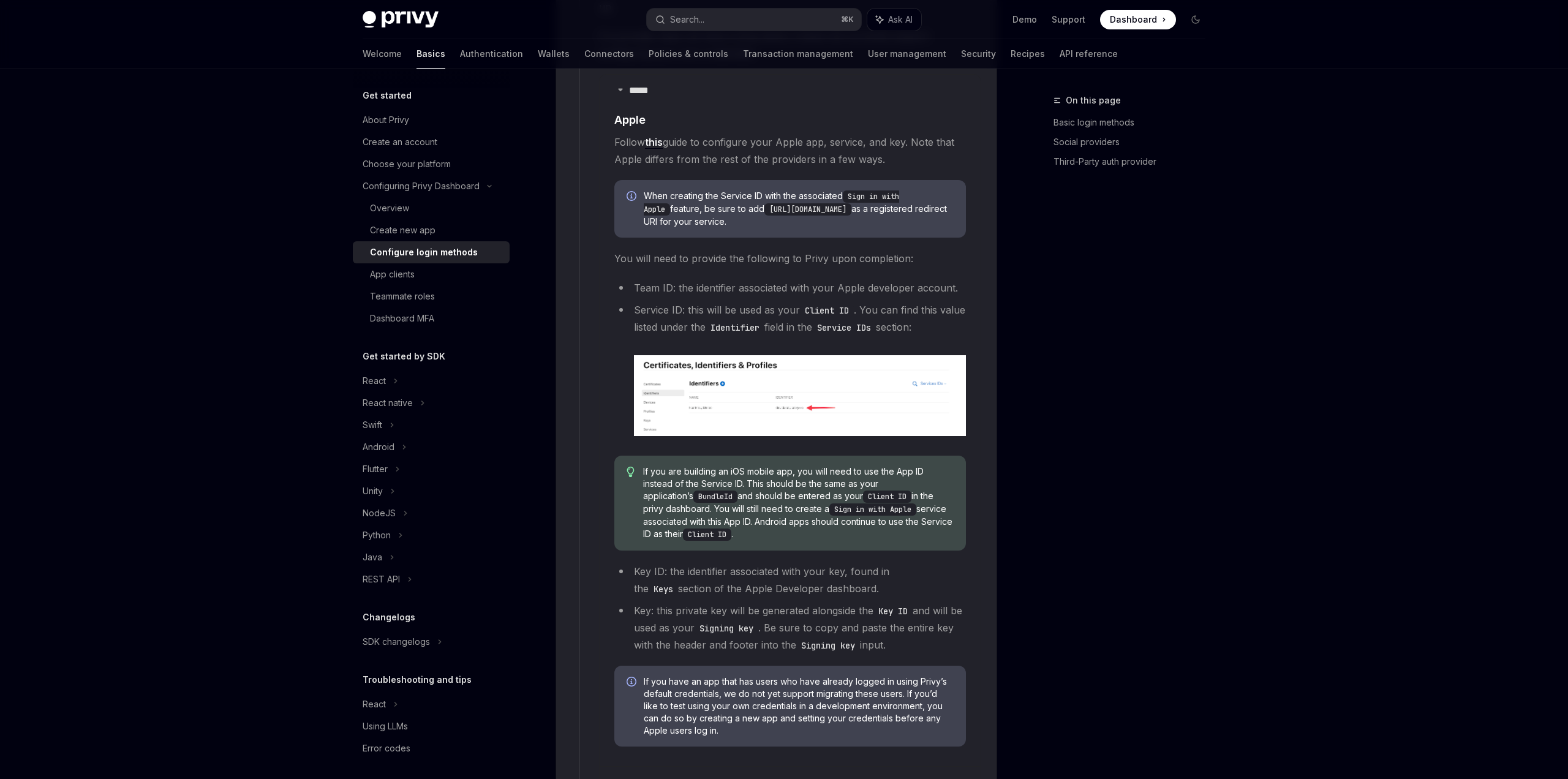
scroll to position [1519, 0]
click at [1288, 39] on div at bounding box center [784, 34] width 1568 height 68
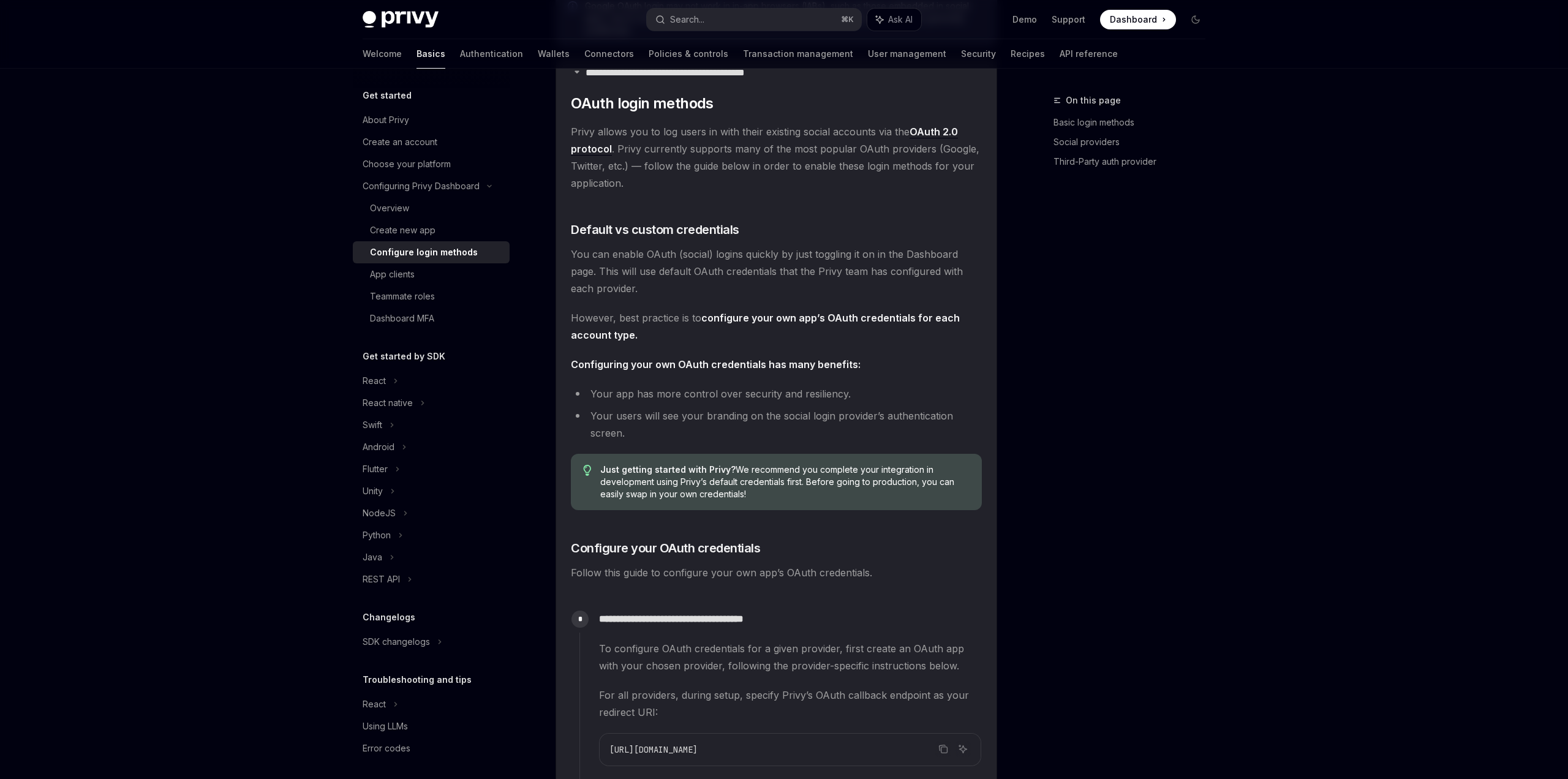
scroll to position [518, 0]
